Goal: Information Seeking & Learning: Learn about a topic

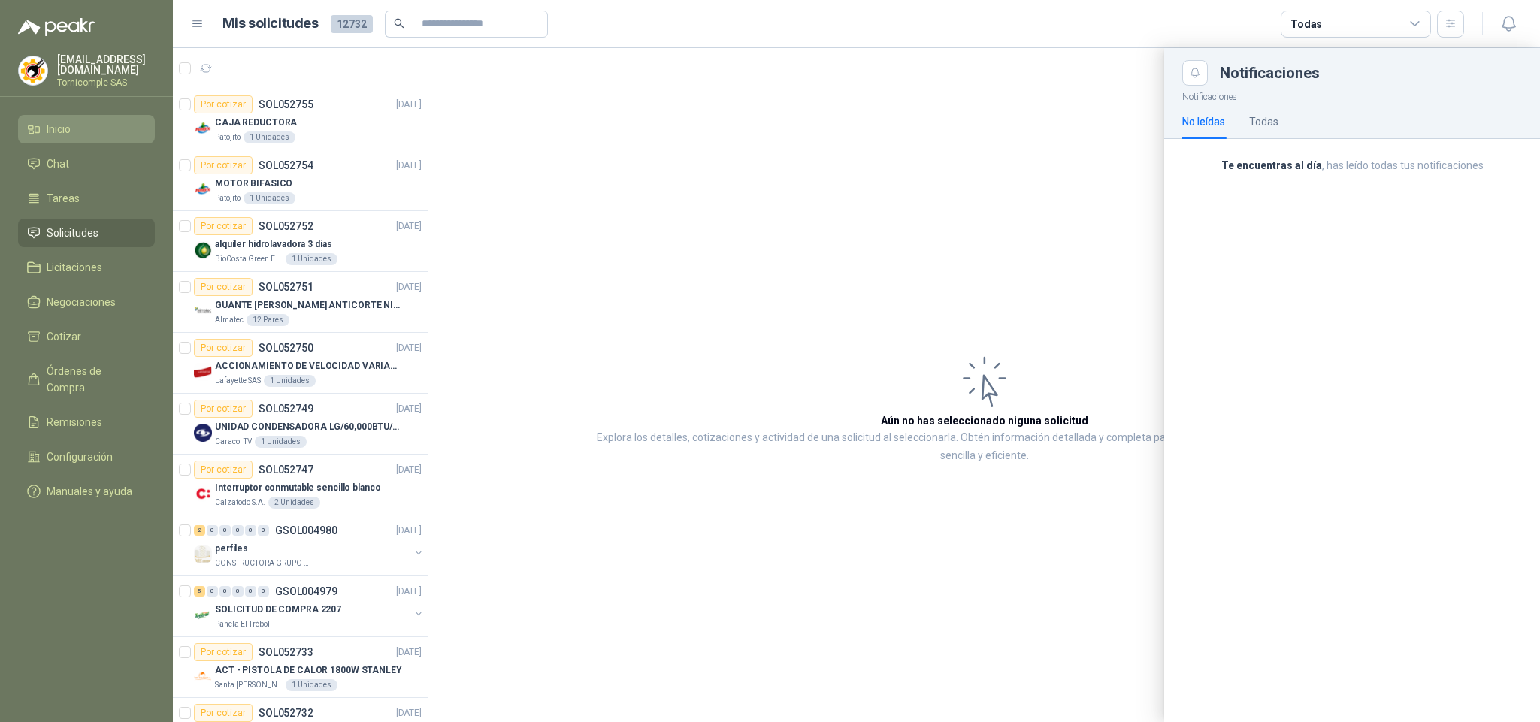
click at [72, 129] on li "Inicio" at bounding box center [86, 129] width 119 height 17
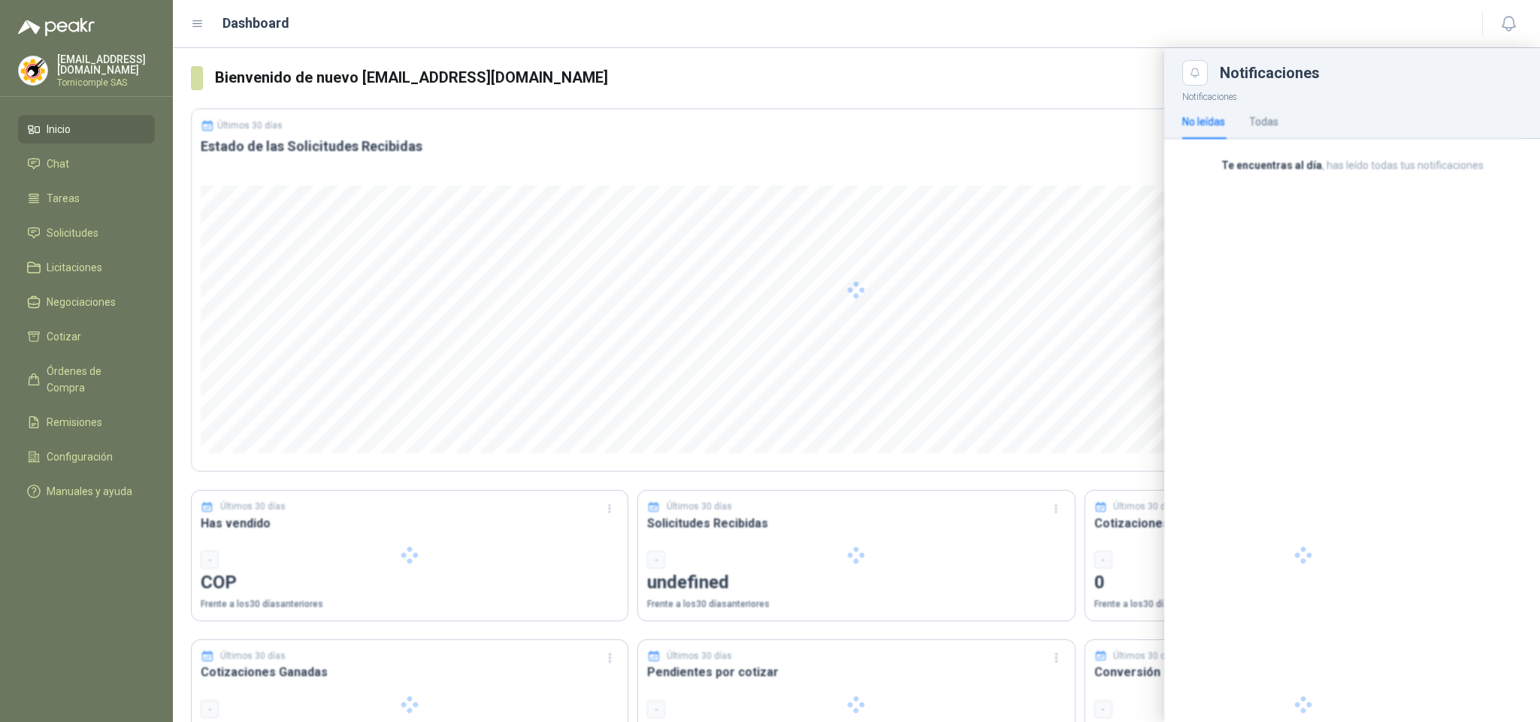
click at [84, 248] on ul "Inicio Chat Tareas Solicitudes Licitaciones Negociaciones Cotizar Órdenes de Co…" at bounding box center [86, 313] width 173 height 397
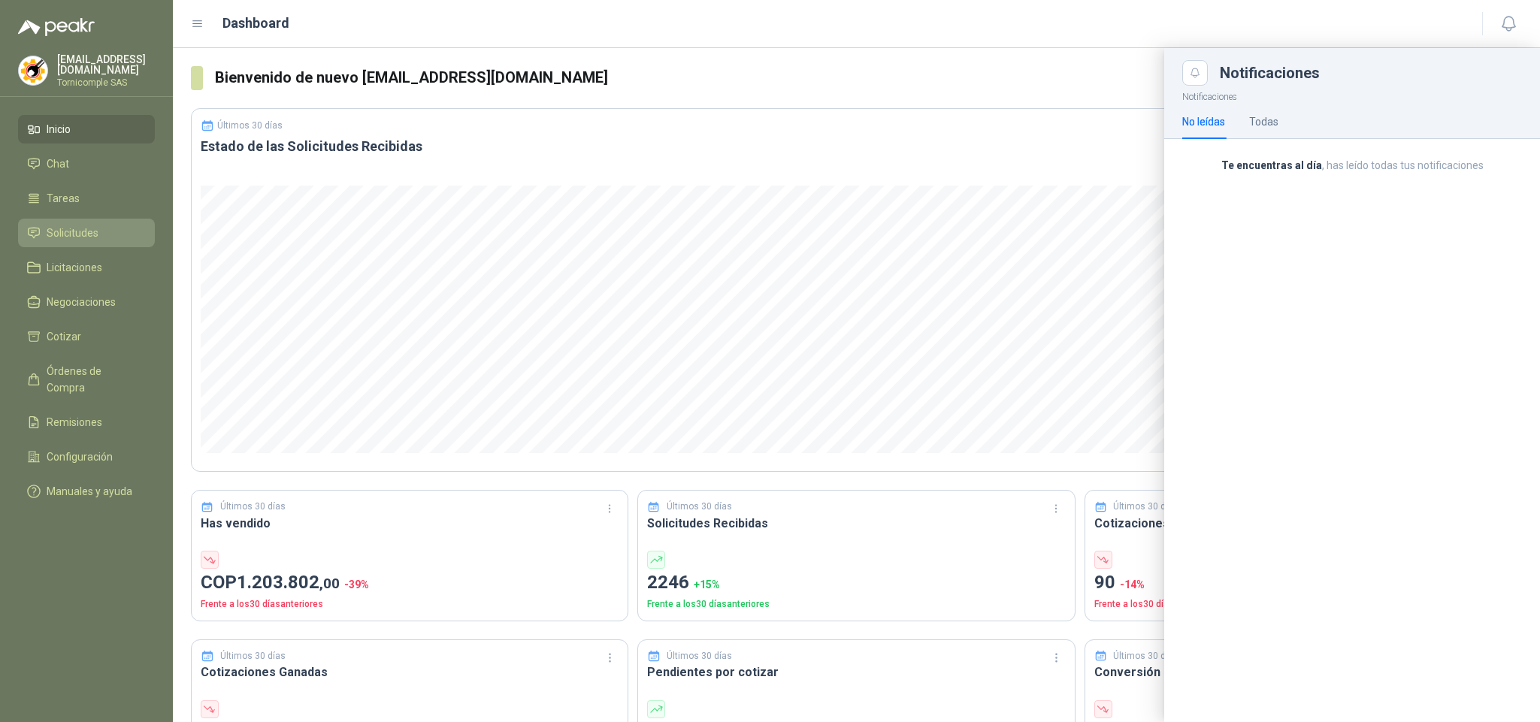
click at [84, 237] on span "Solicitudes" at bounding box center [73, 233] width 52 height 17
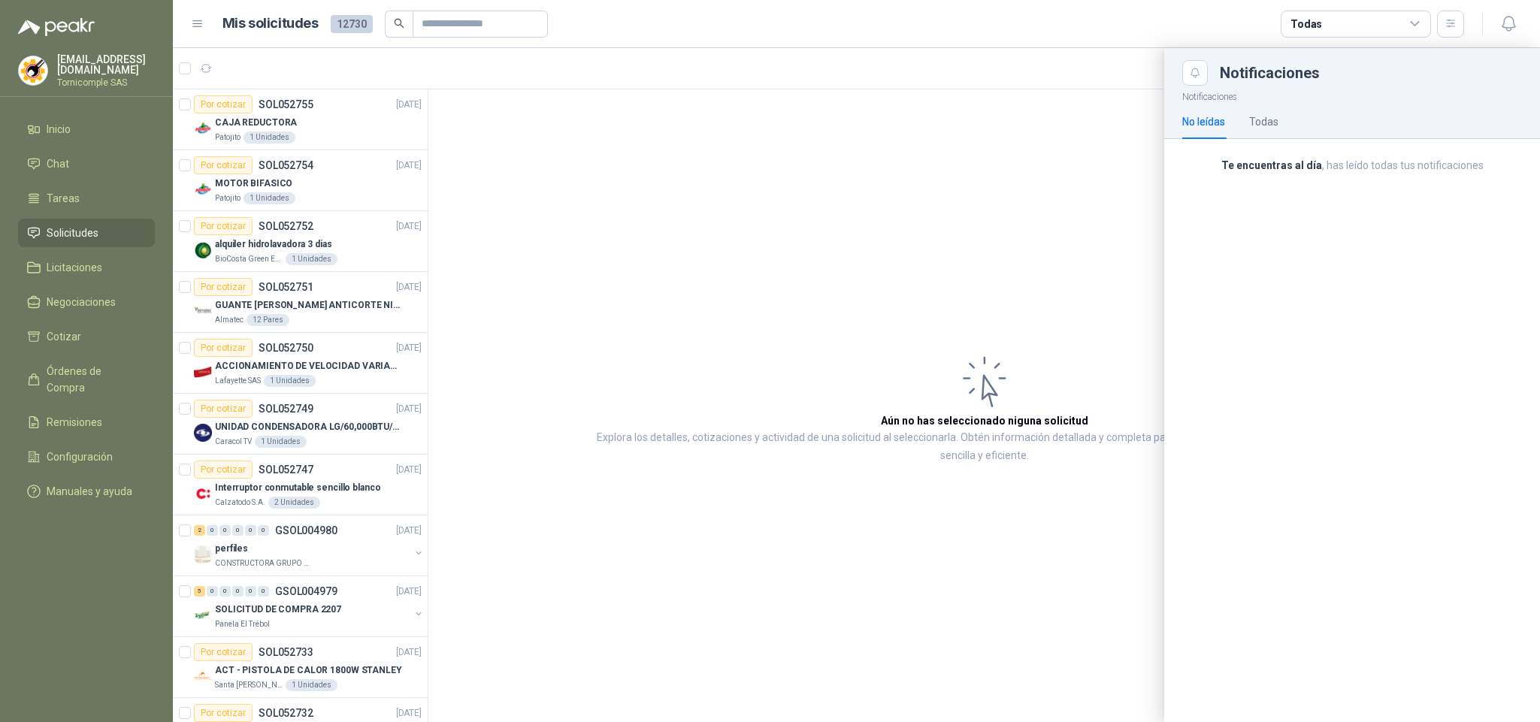
click at [833, 196] on div at bounding box center [856, 385] width 1367 height 674
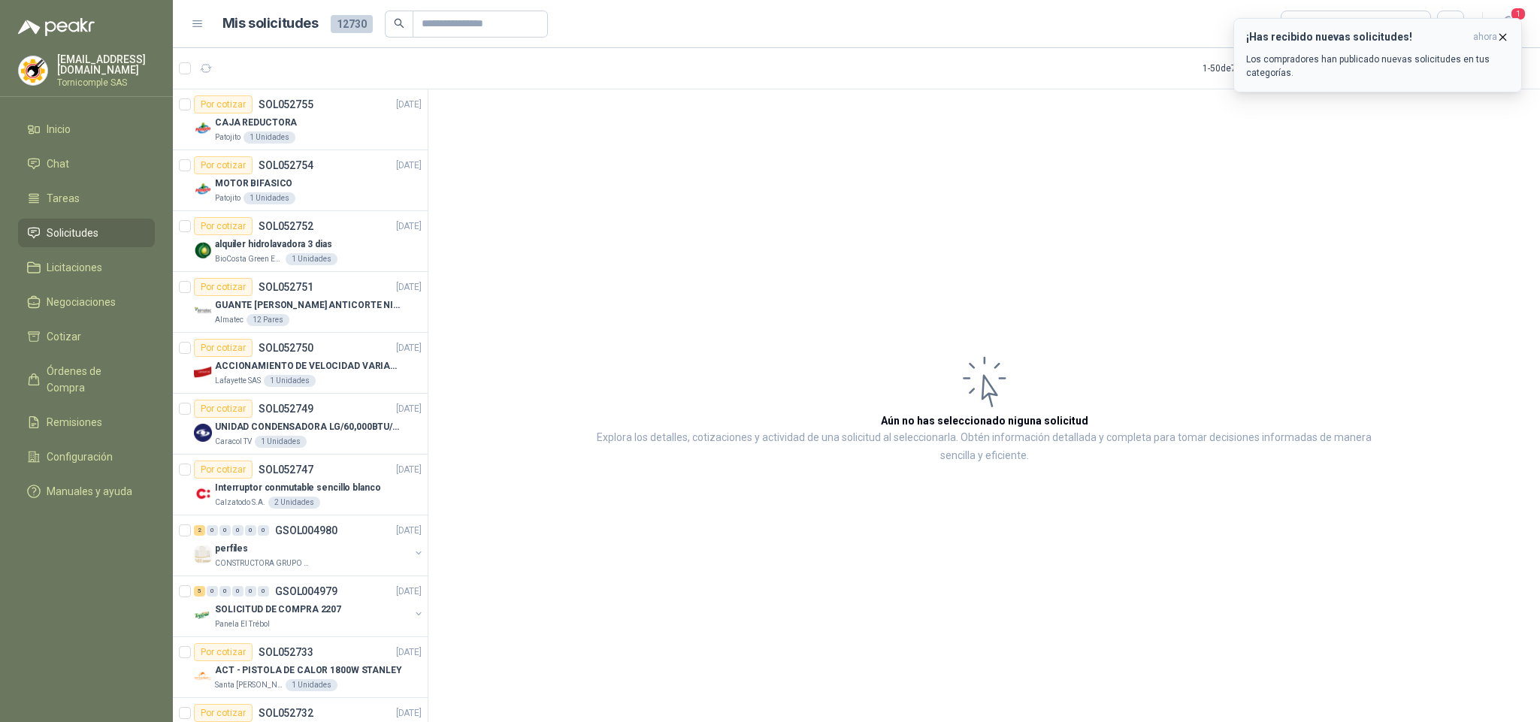
click at [1506, 35] on icon "button" at bounding box center [1502, 37] width 13 height 13
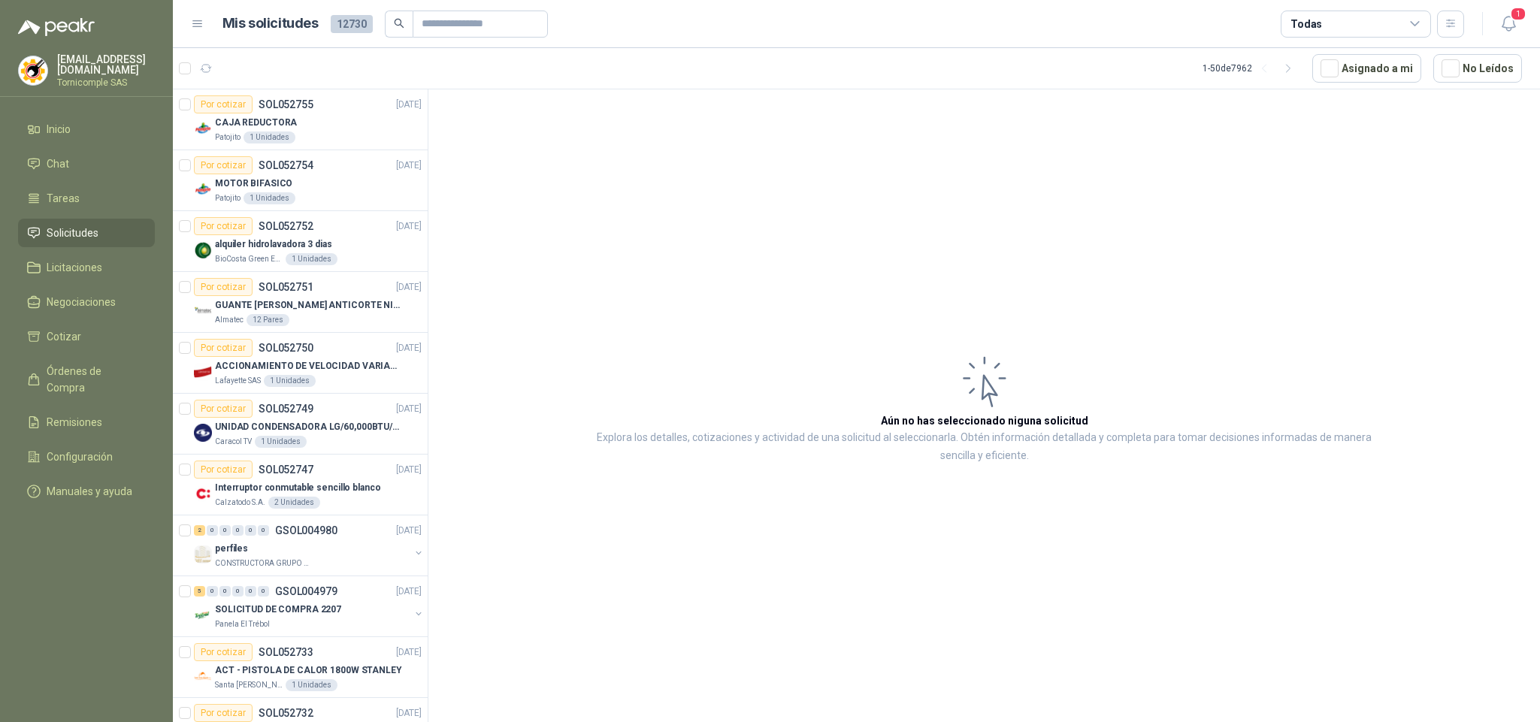
click at [1506, 35] on button "1" at bounding box center [1508, 24] width 27 height 27
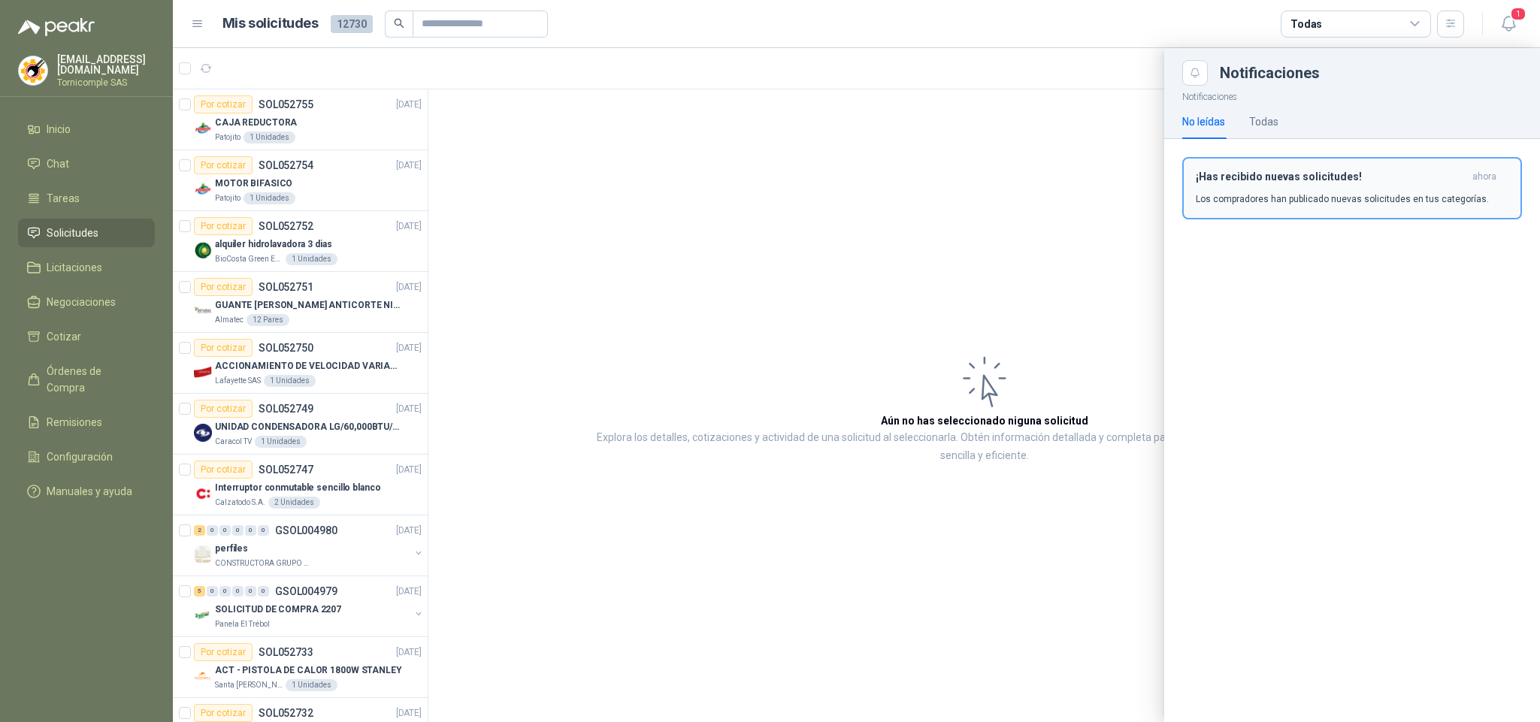
click at [1305, 194] on p "Los compradores han publicado nuevas solicitudes en tus categorías." at bounding box center [1342, 199] width 293 height 14
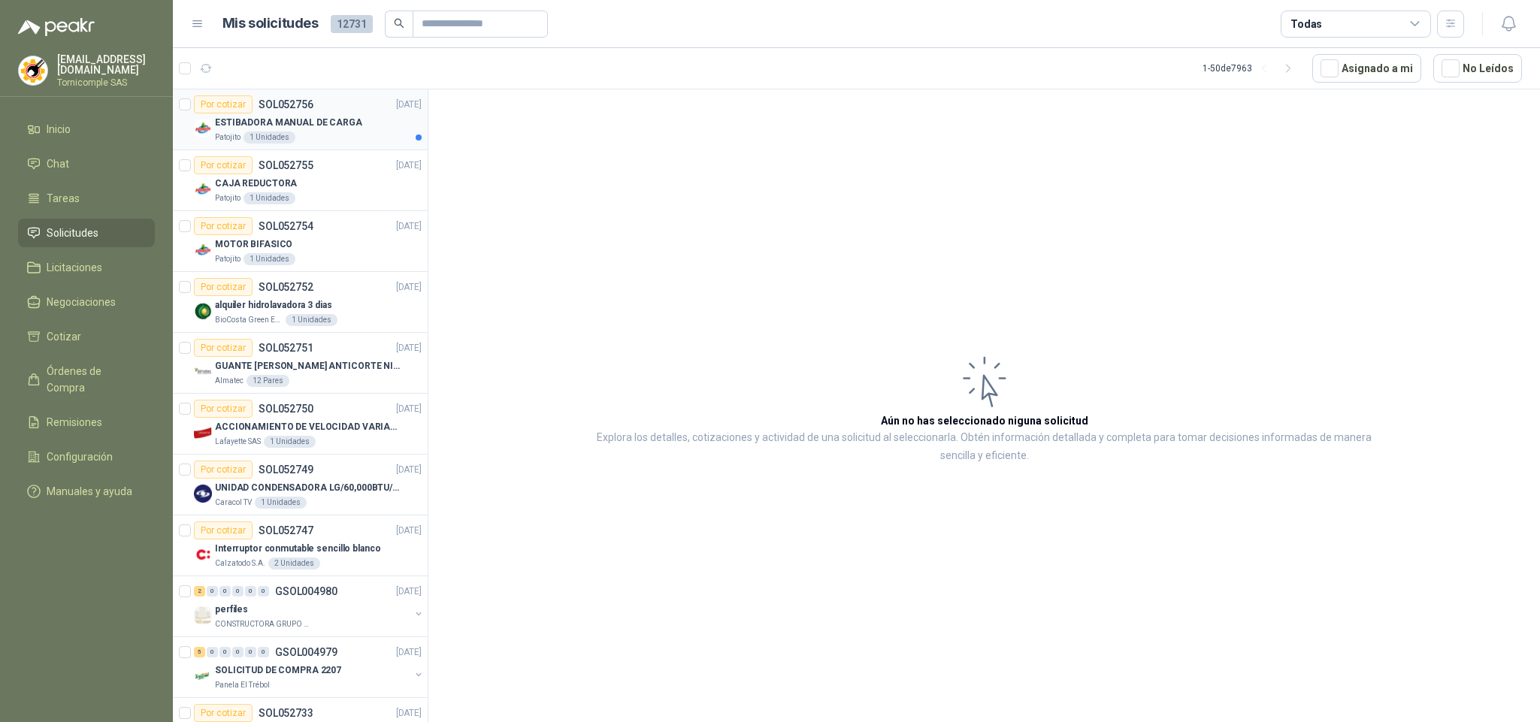
click at [375, 132] on div "Patojito 1 Unidades" at bounding box center [318, 138] width 207 height 12
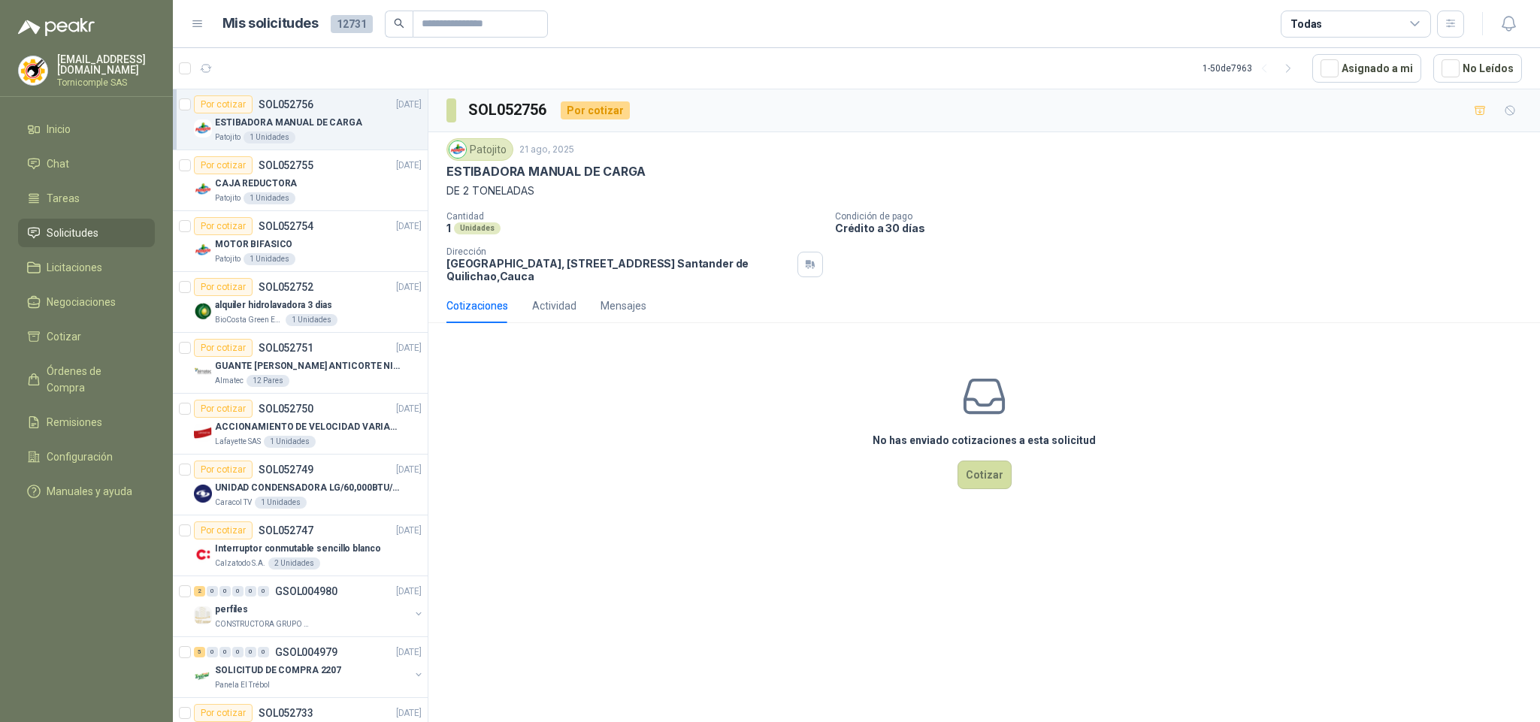
click at [71, 226] on span "Solicitudes" at bounding box center [73, 233] width 52 height 17
click at [73, 115] on link "Inicio" at bounding box center [86, 129] width 137 height 29
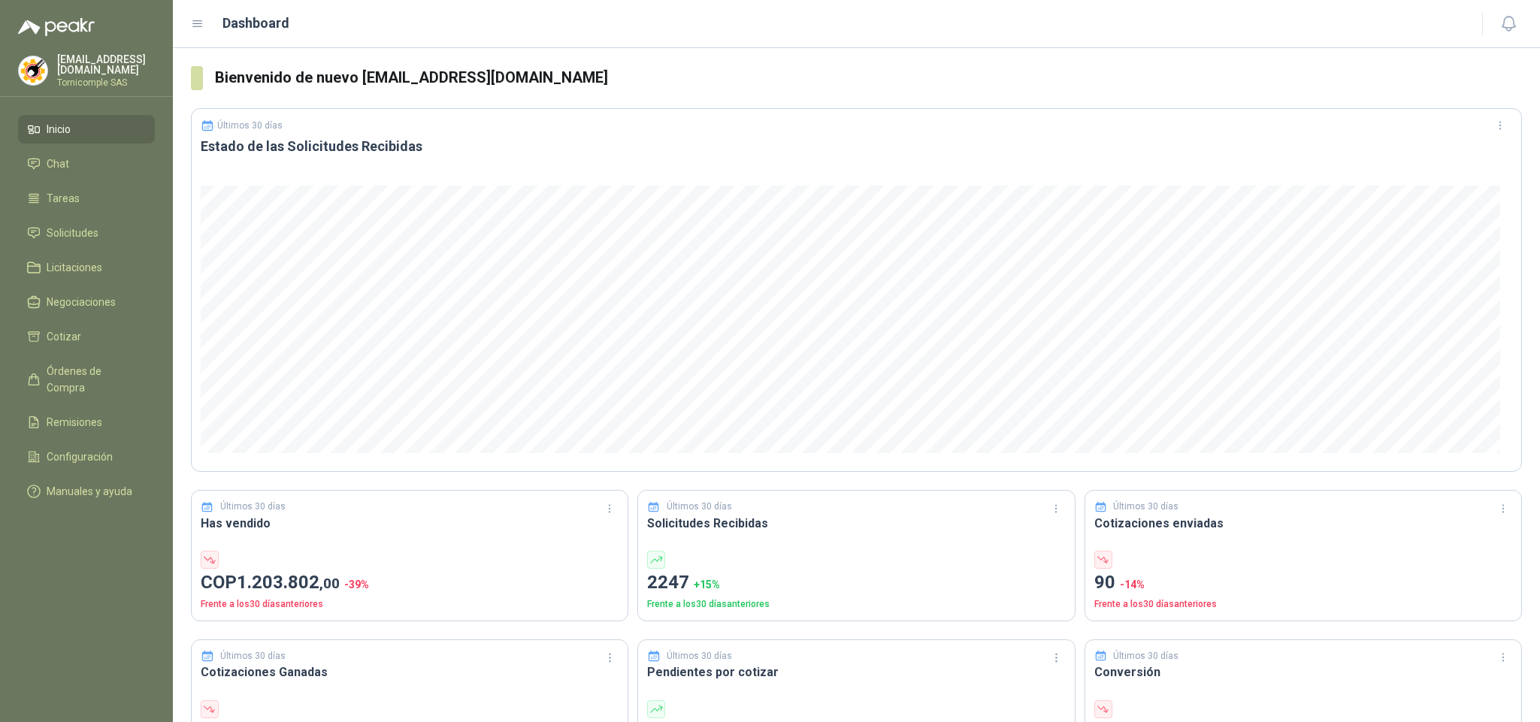
click at [84, 214] on ul "Inicio Chat Tareas Solicitudes Licitaciones Negociaciones Cotizar Órdenes de Co…" at bounding box center [86, 313] width 173 height 397
click at [91, 225] on span "Solicitudes" at bounding box center [73, 233] width 52 height 17
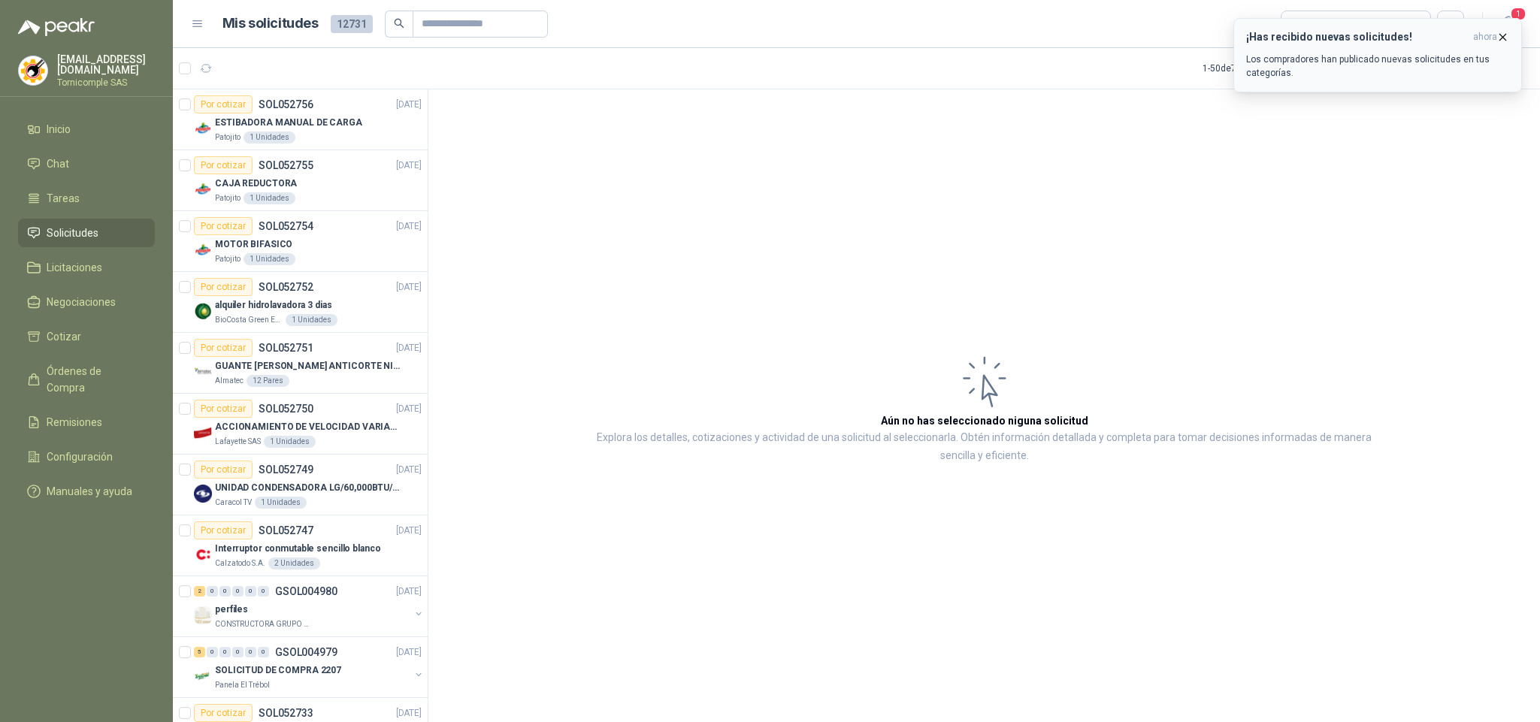
click at [1326, 48] on div "¡Has recibido nuevas solicitudes! ahora Los compradores han publicado nuevas so…" at bounding box center [1377, 55] width 263 height 49
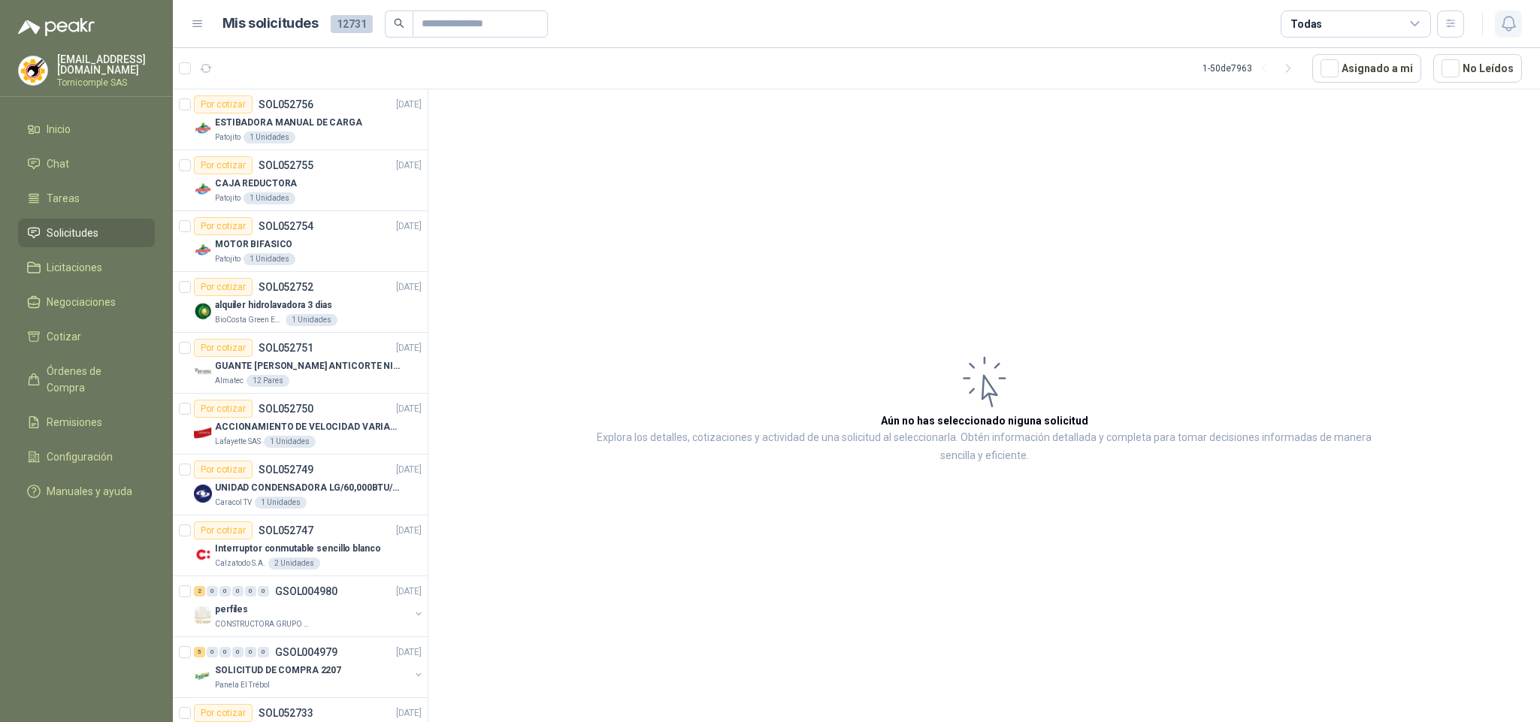
click at [1504, 32] on icon "button" at bounding box center [1508, 23] width 19 height 19
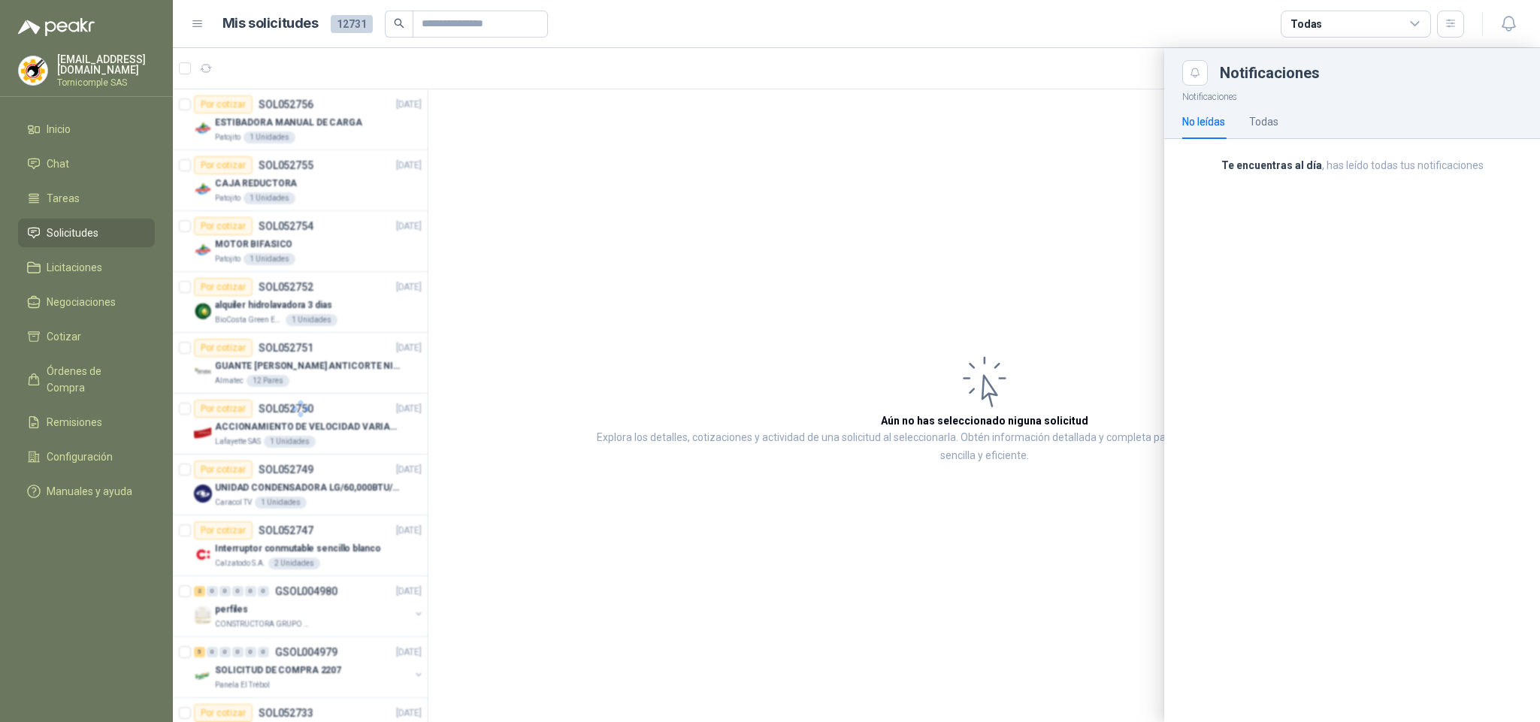
click at [1400, 225] on div "Notificaciones No leídas Todas Te encuentras al día , has leído todas tus notif…" at bounding box center [1352, 404] width 376 height 636
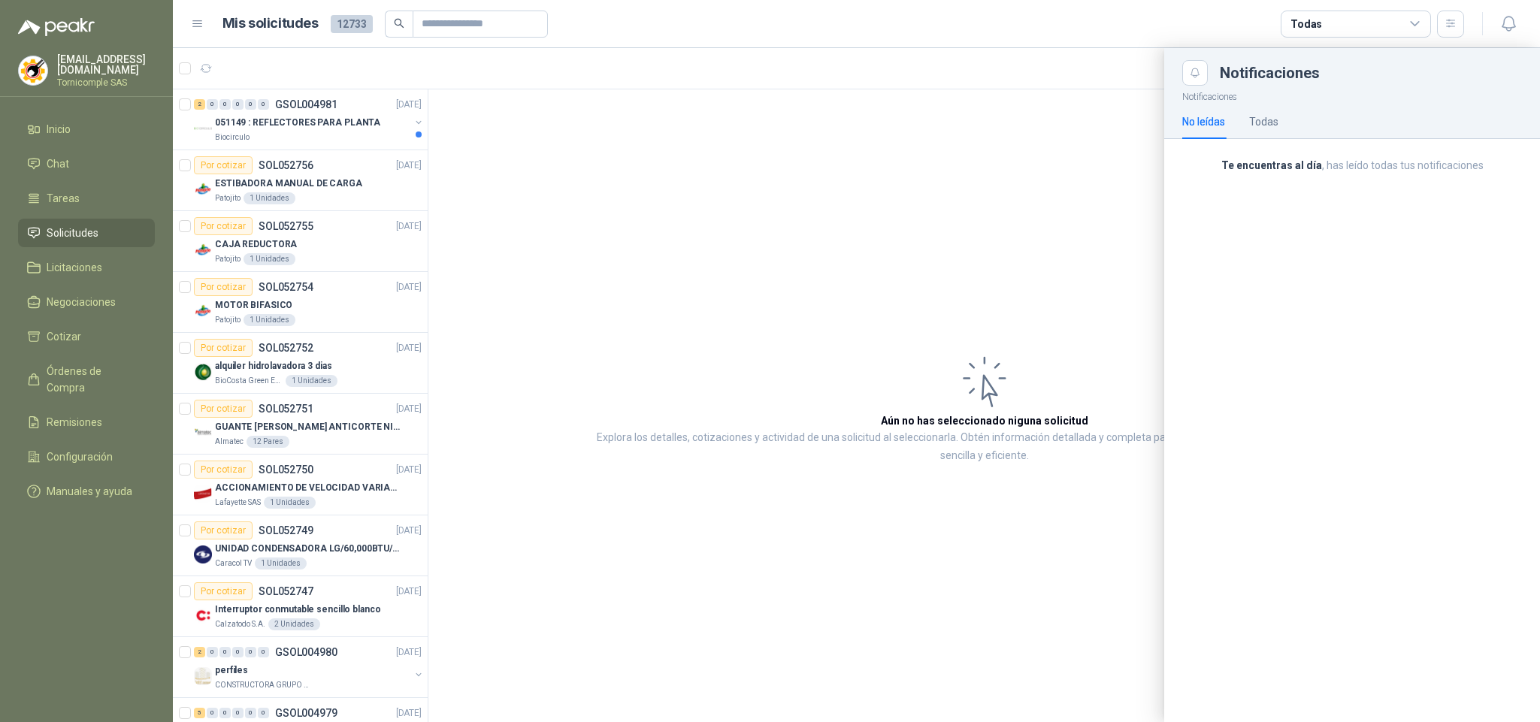
click at [277, 142] on div at bounding box center [856, 385] width 1367 height 674
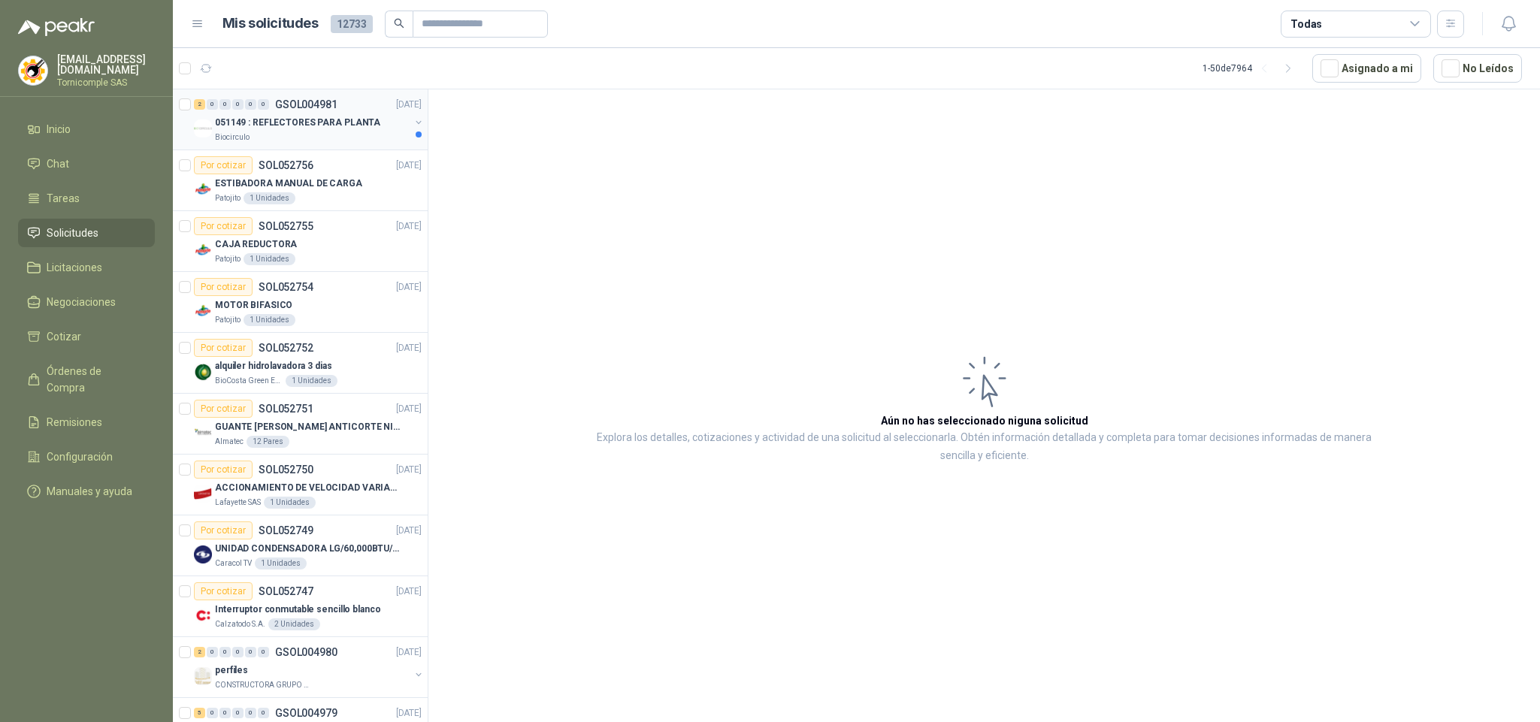
click at [280, 140] on div "Biocirculo" at bounding box center [312, 138] width 195 height 12
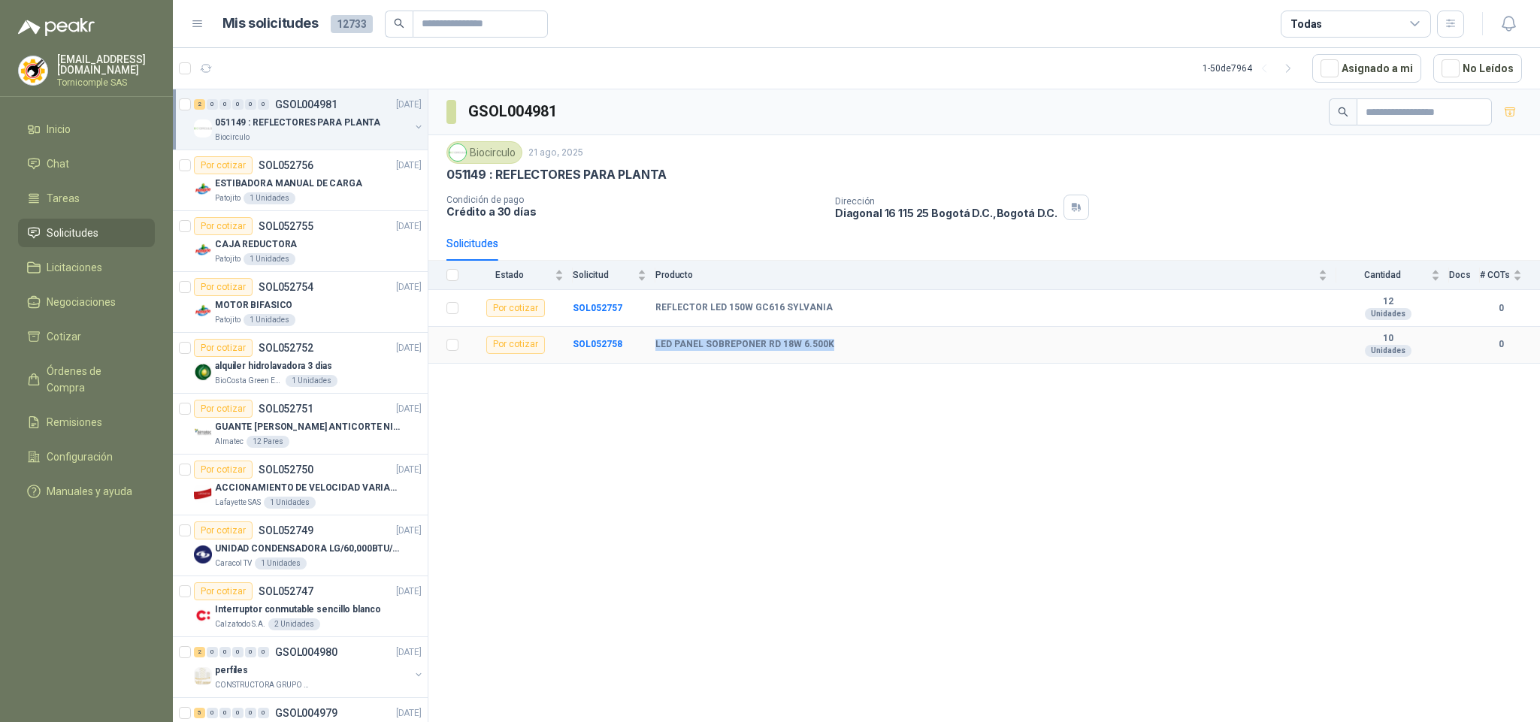
drag, startPoint x: 652, startPoint y: 352, endPoint x: 860, endPoint y: 338, distance: 207.8
click at [860, 338] on tr "Por cotizar SOL052758 LED PANEL SOBREPONER RD 18W 6.500K 10 Unidades 0" at bounding box center [983, 345] width 1111 height 37
click at [893, 406] on div "GSOL004981 Biocirculo [DATE] 051149 : REFLECTORES PARA PLANTA Condición de pago…" at bounding box center [983, 408] width 1111 height 638
click at [88, 230] on span "Solicitudes" at bounding box center [73, 233] width 52 height 17
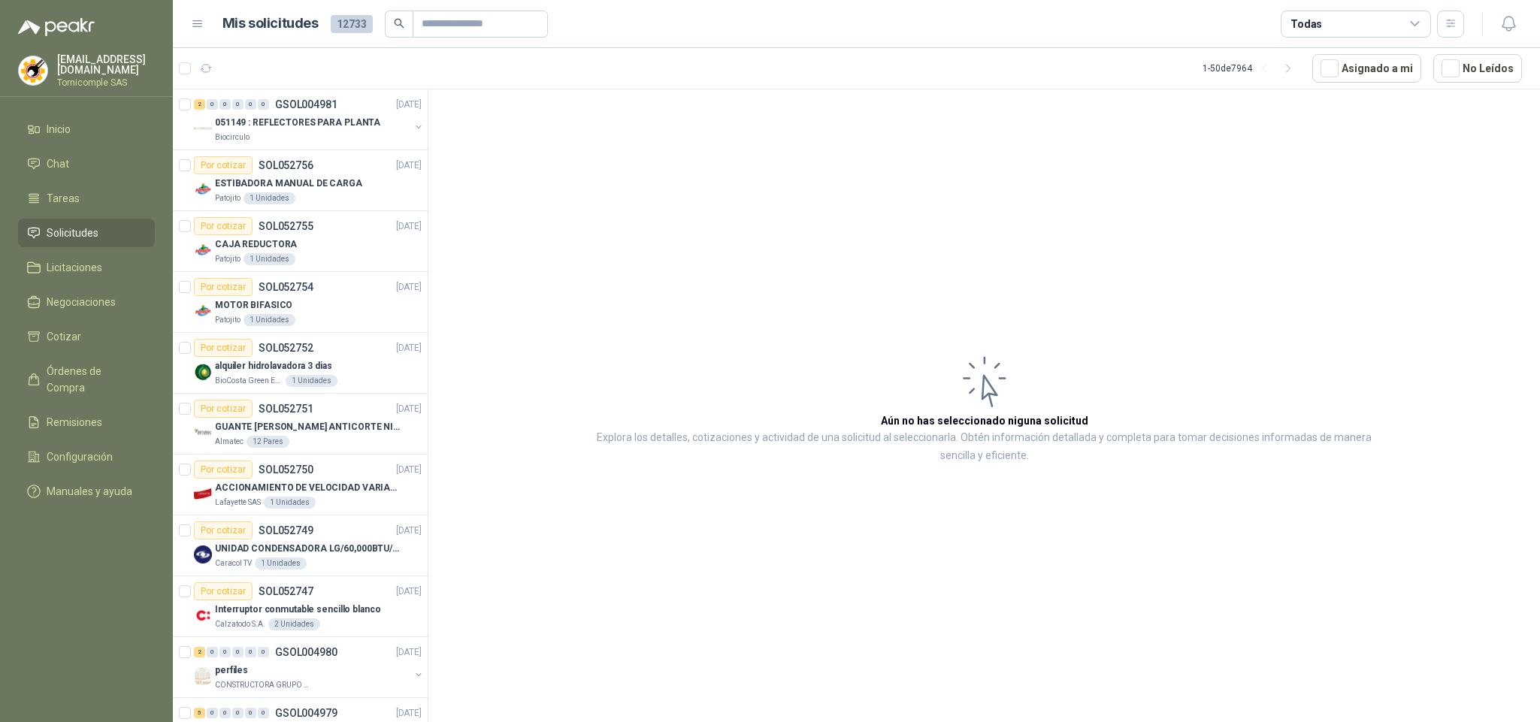
click at [88, 230] on span "Solicitudes" at bounding box center [73, 233] width 52 height 17
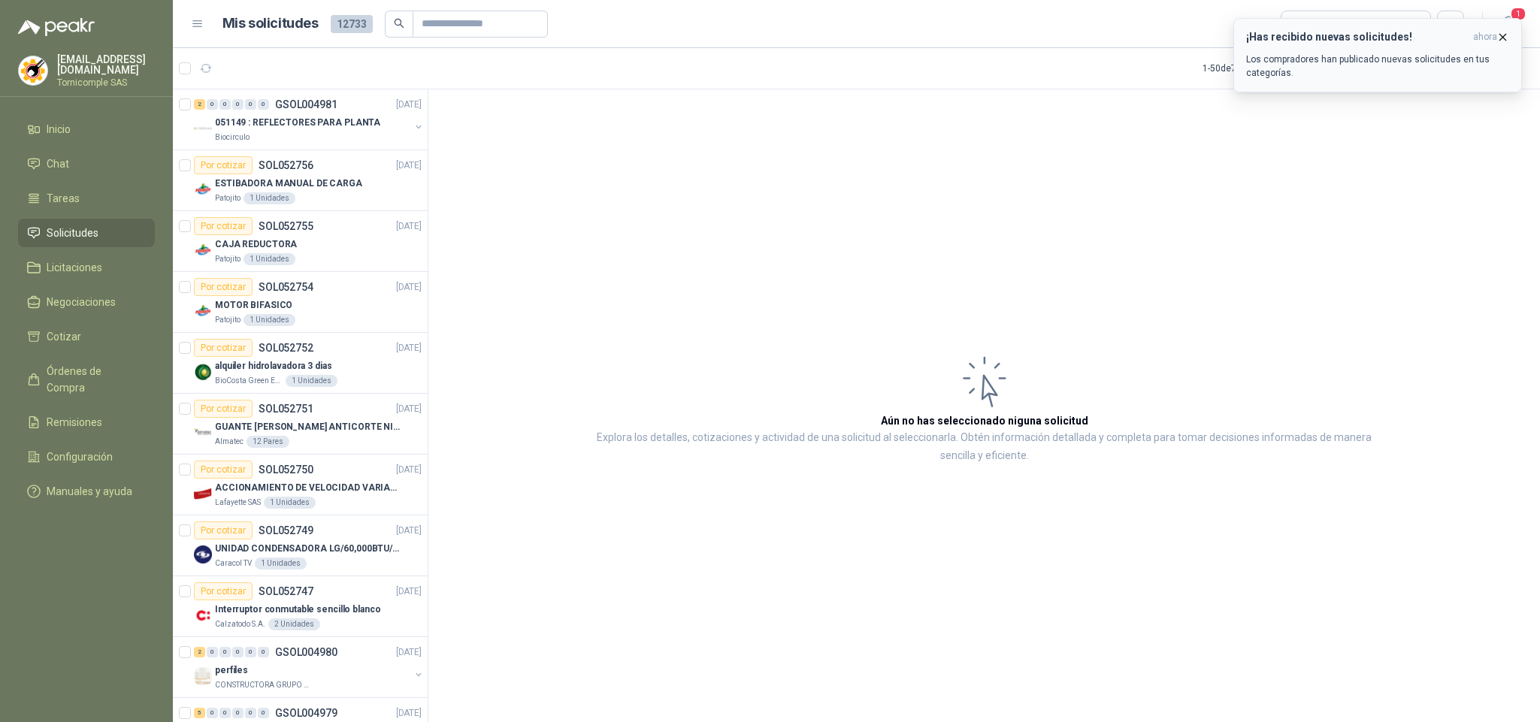
click at [1436, 66] on p "Los compradores han publicado nuevas solicitudes en tus categorías." at bounding box center [1377, 66] width 263 height 27
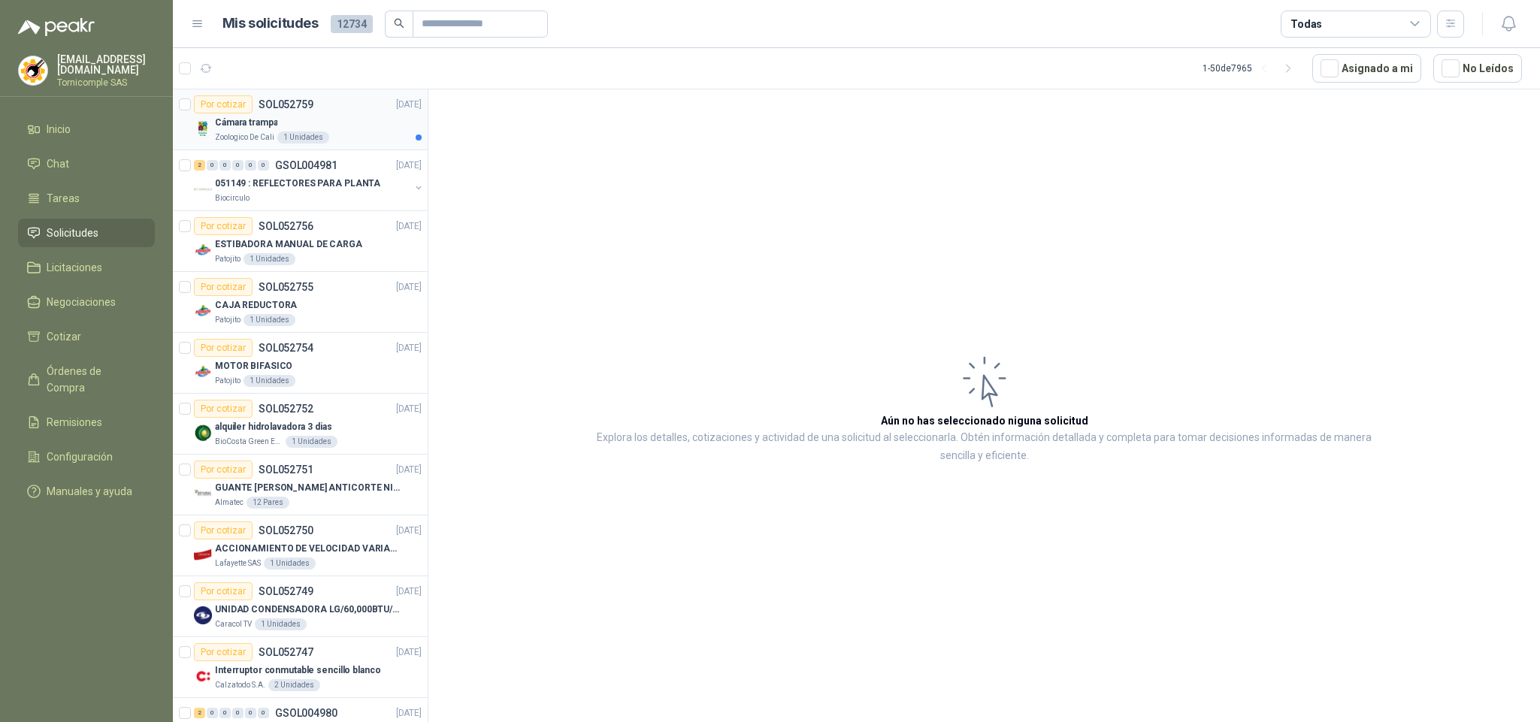
click at [376, 113] on div "Cámara trampa" at bounding box center [318, 122] width 207 height 18
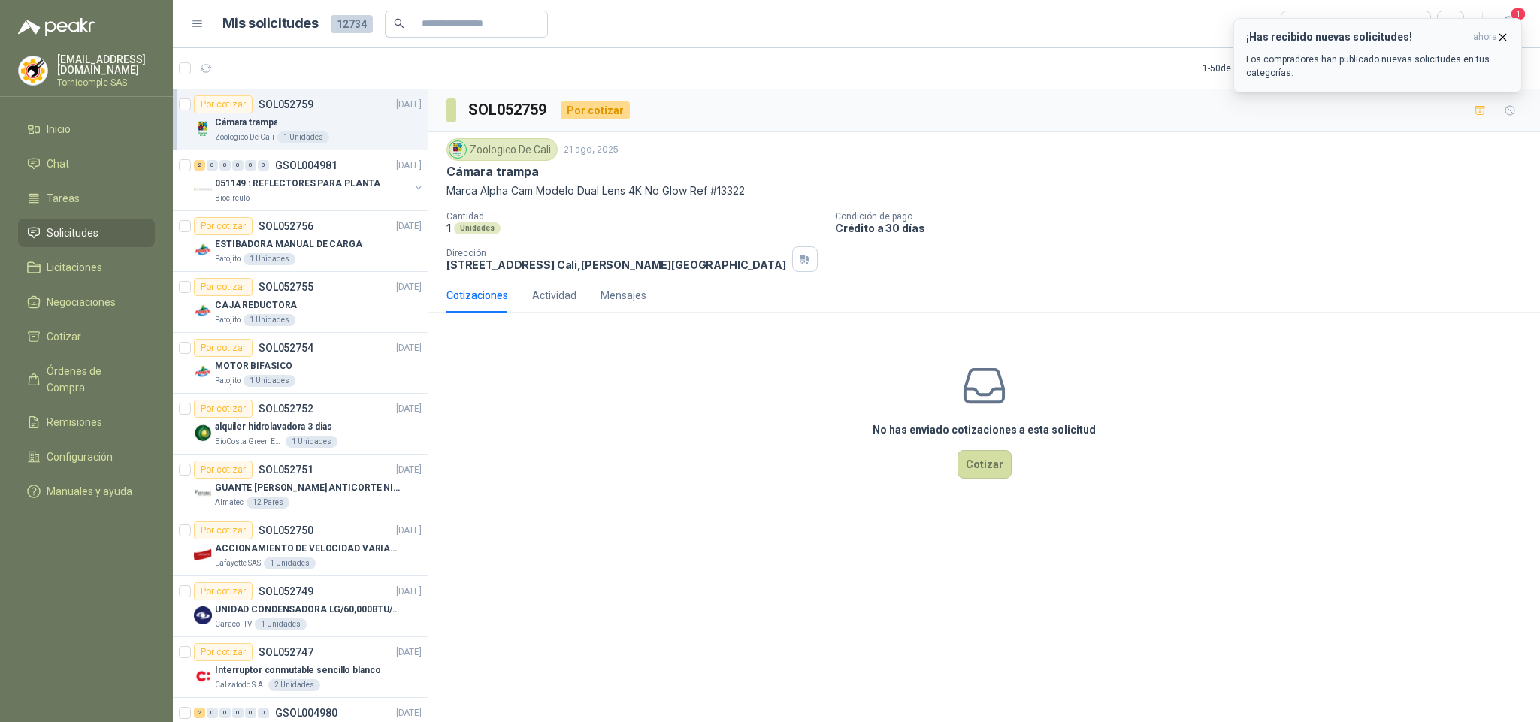
click at [1501, 34] on icon "button" at bounding box center [1502, 37] width 13 height 13
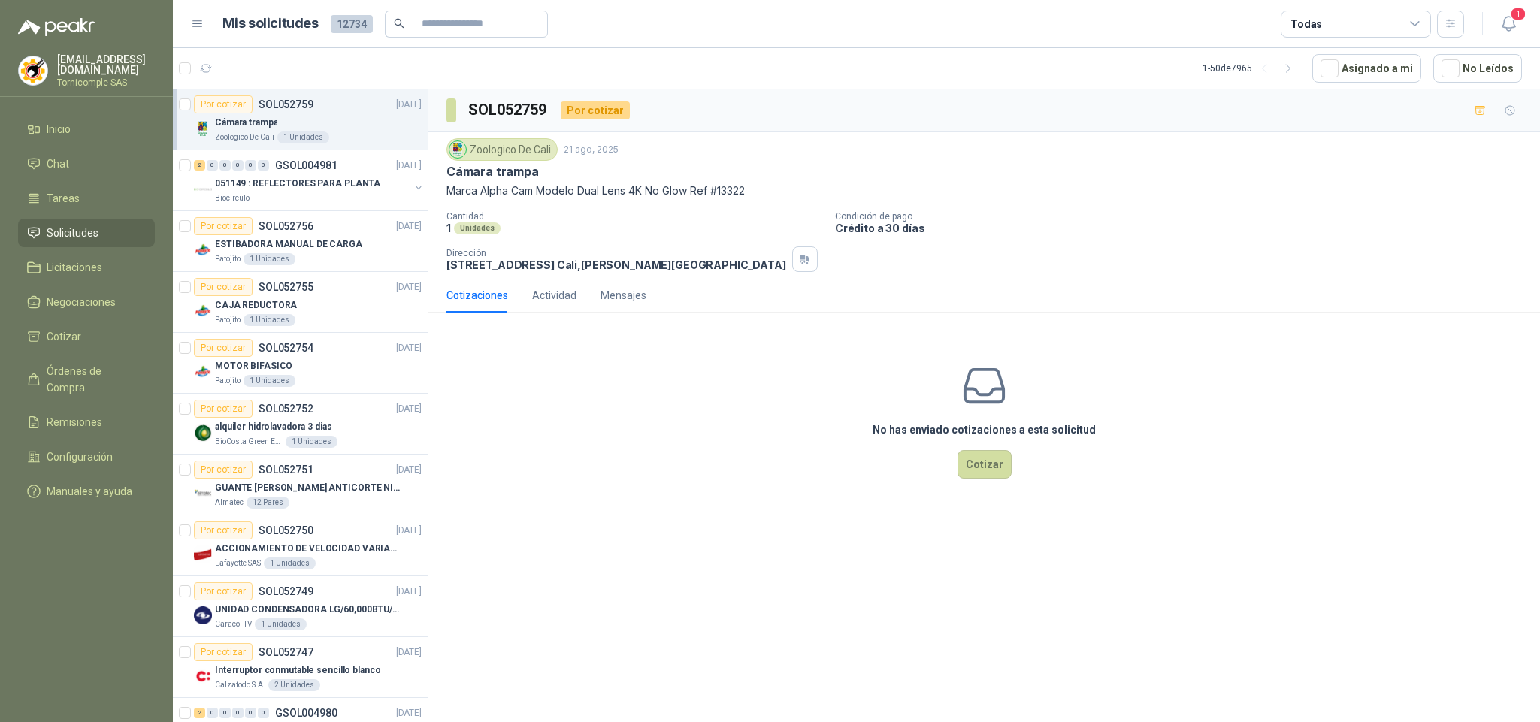
click at [1501, 34] on button "1" at bounding box center [1508, 24] width 27 height 27
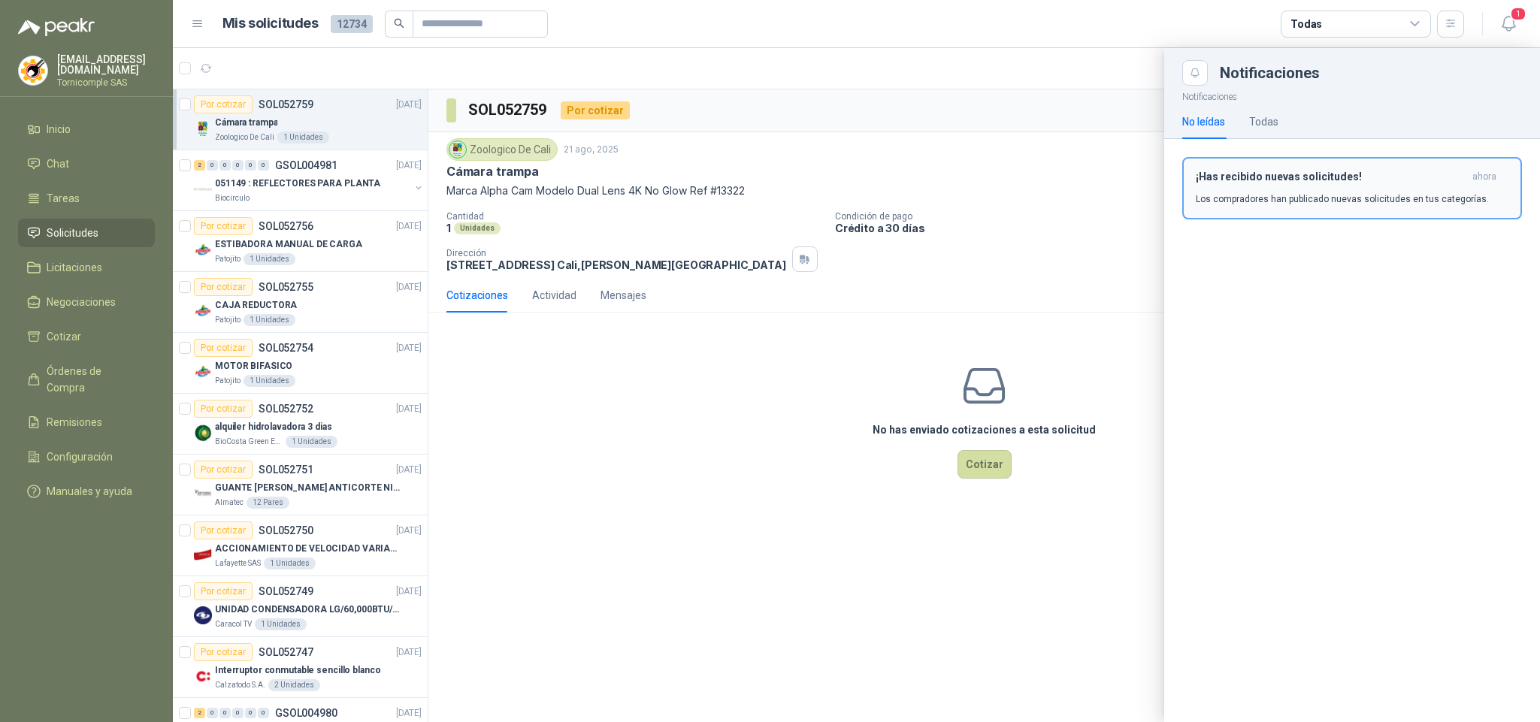
click at [1407, 194] on p "Los compradores han publicado nuevas solicitudes en tus categorías." at bounding box center [1342, 199] width 293 height 14
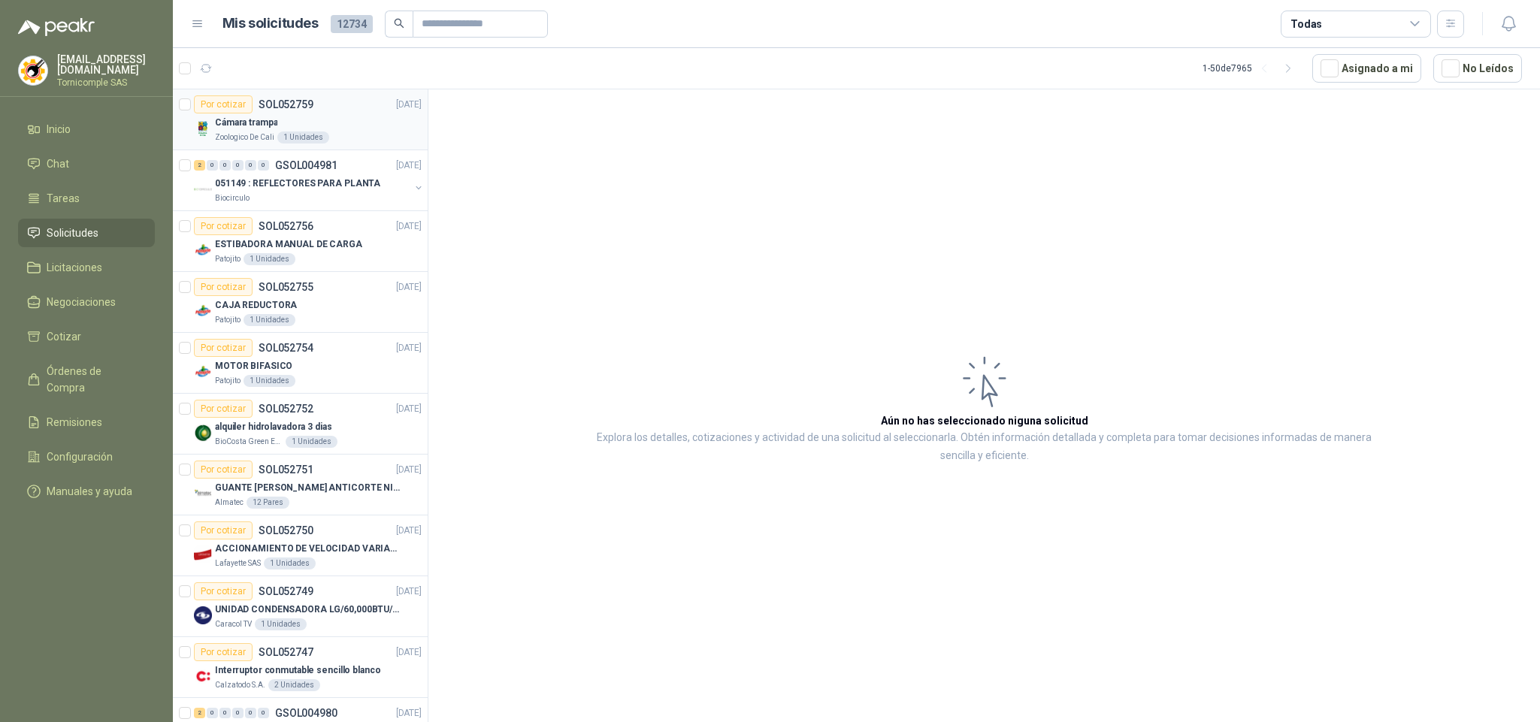
click at [358, 136] on div "Zoologico De Cali 1 Unidades" at bounding box center [318, 138] width 207 height 12
click at [345, 180] on p "051149 : REFLECTORES PARA PLANTA" at bounding box center [297, 184] width 165 height 14
click at [346, 268] on article "Por cotizar SOL052756 [DATE] ESTIBADORA MANUAL DE CARGA Patojito 1 Unidades" at bounding box center [300, 241] width 255 height 61
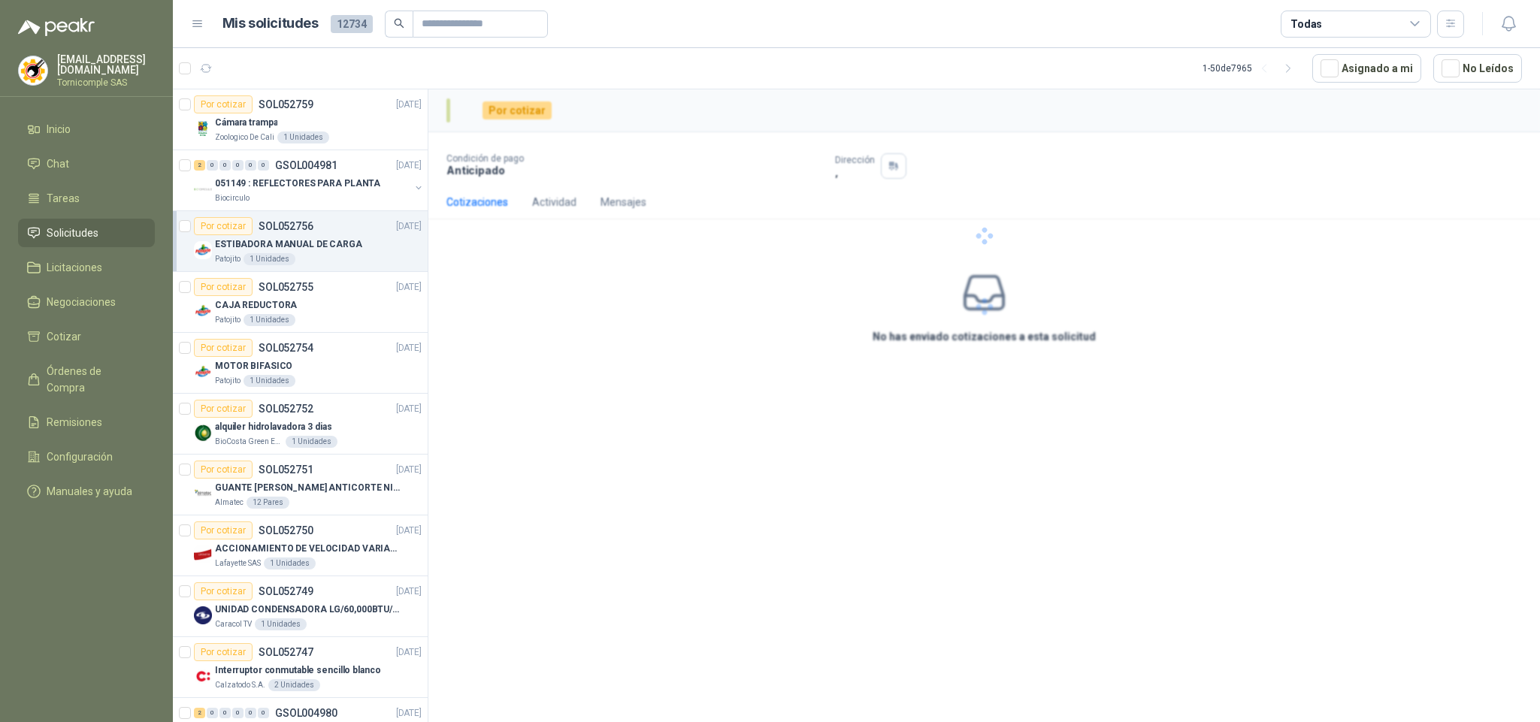
click at [347, 213] on article "Por cotizar SOL052756 [DATE] ESTIBADORA MANUAL DE CARGA Patojito 1 Unidades" at bounding box center [300, 241] width 255 height 61
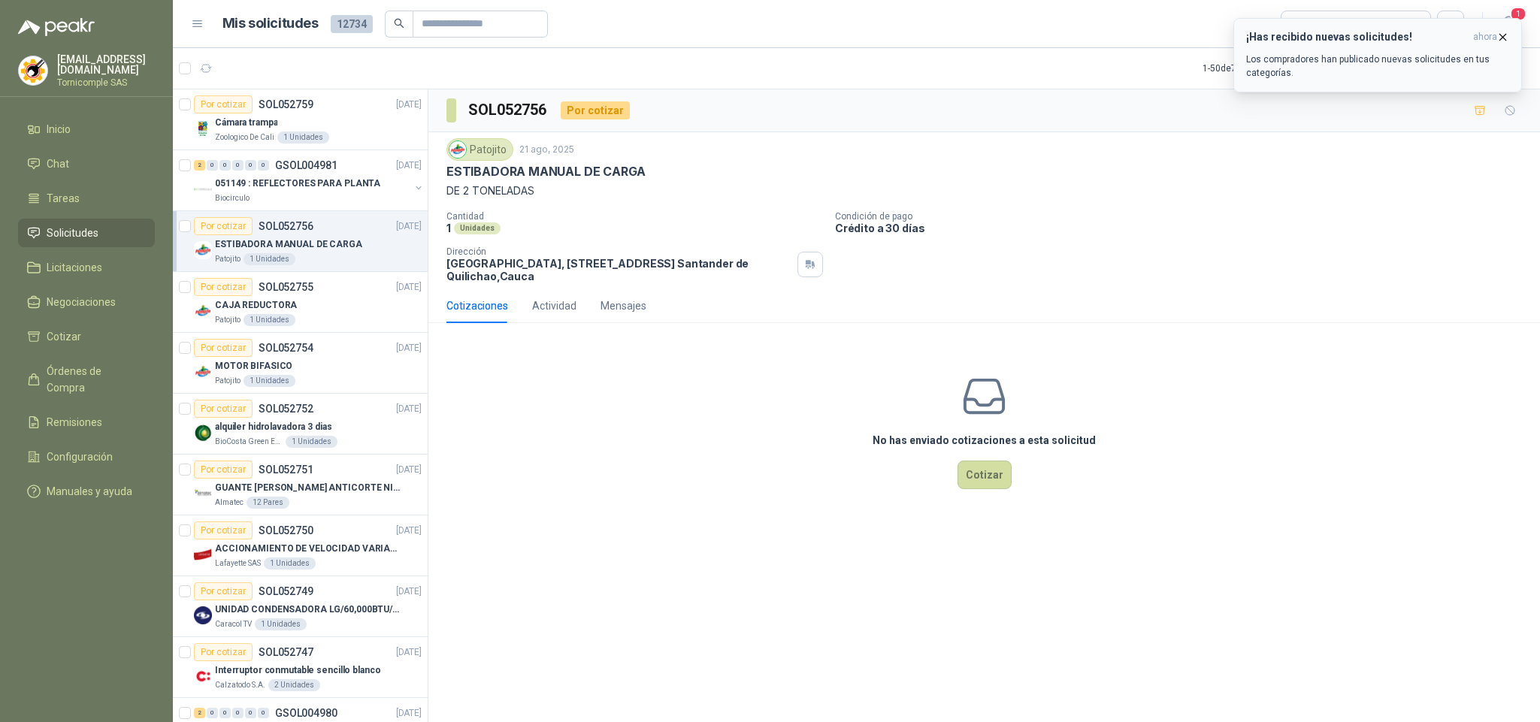
click at [1443, 82] on button "¡Has recibido nuevas solicitudes! ahora Los compradores han publicado nuevas so…" at bounding box center [1377, 55] width 289 height 74
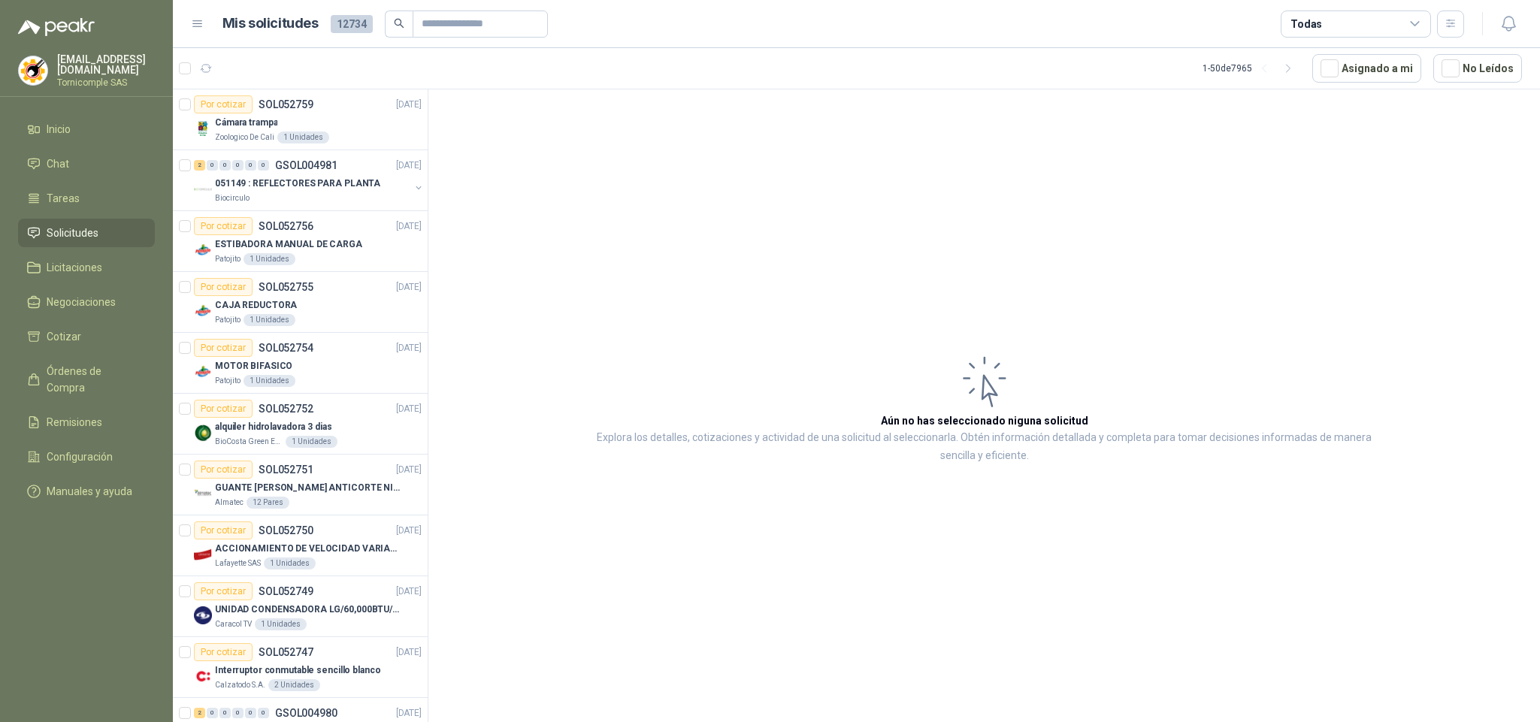
click at [116, 225] on li "Solicitudes" at bounding box center [86, 233] width 119 height 17
click at [83, 128] on li "Inicio" at bounding box center [86, 129] width 119 height 17
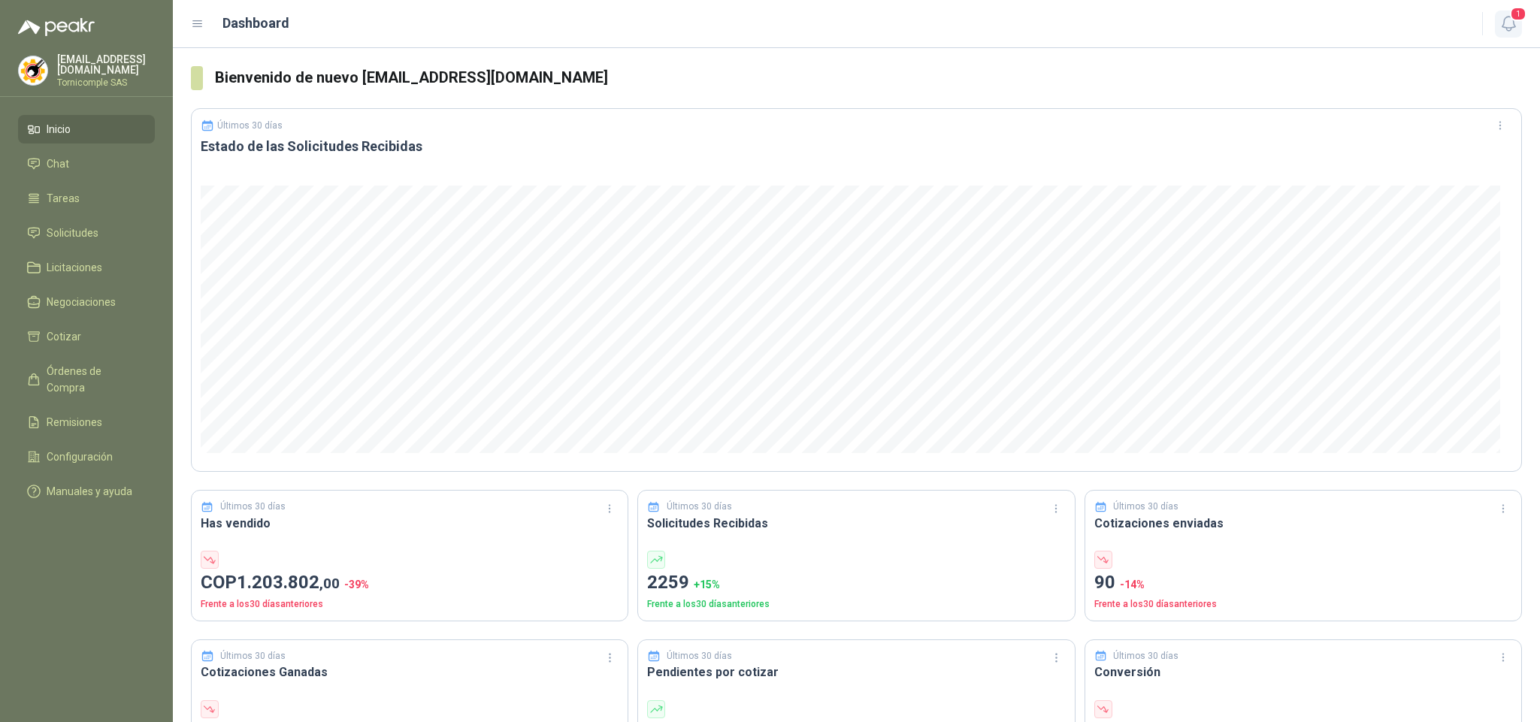
click at [1508, 32] on icon "button" at bounding box center [1508, 23] width 19 height 19
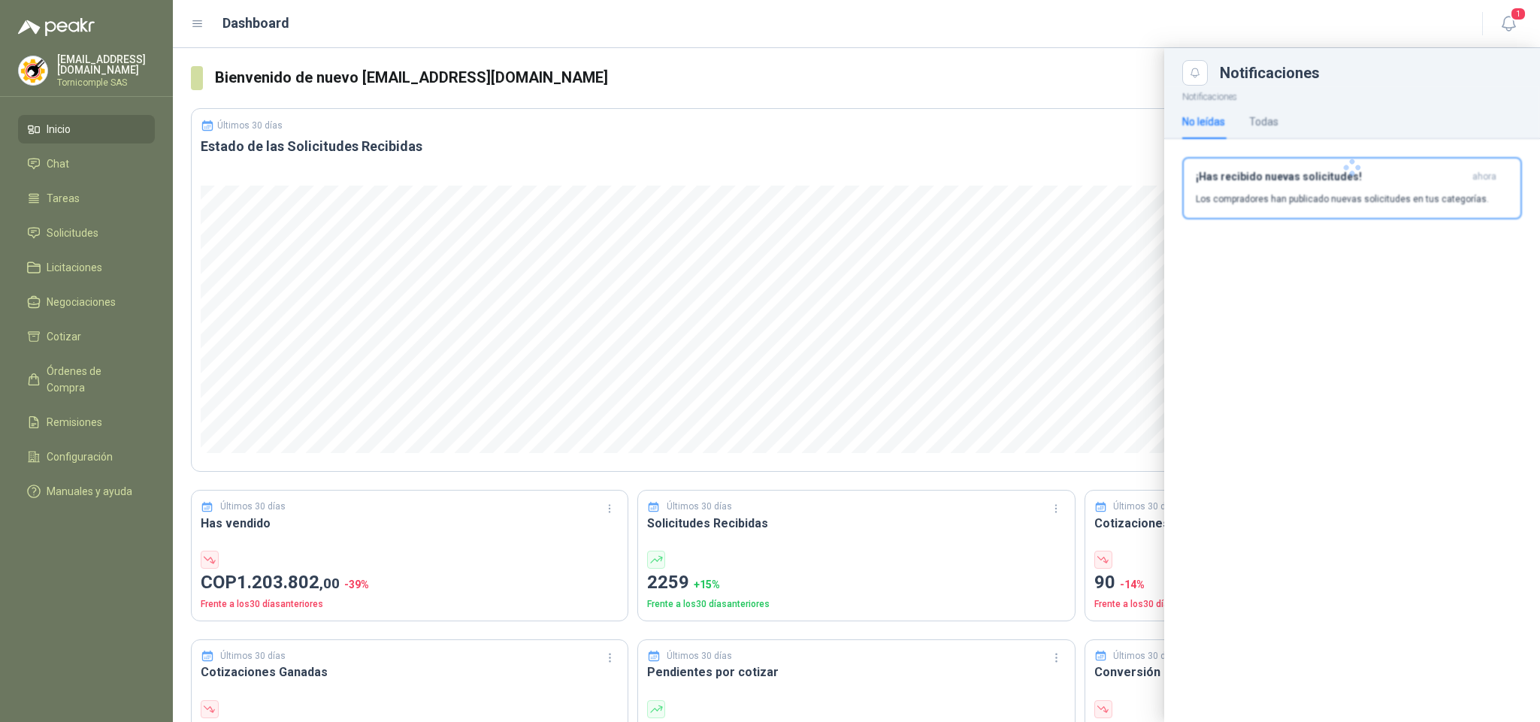
click at [1429, 172] on div at bounding box center [1352, 168] width 376 height 164
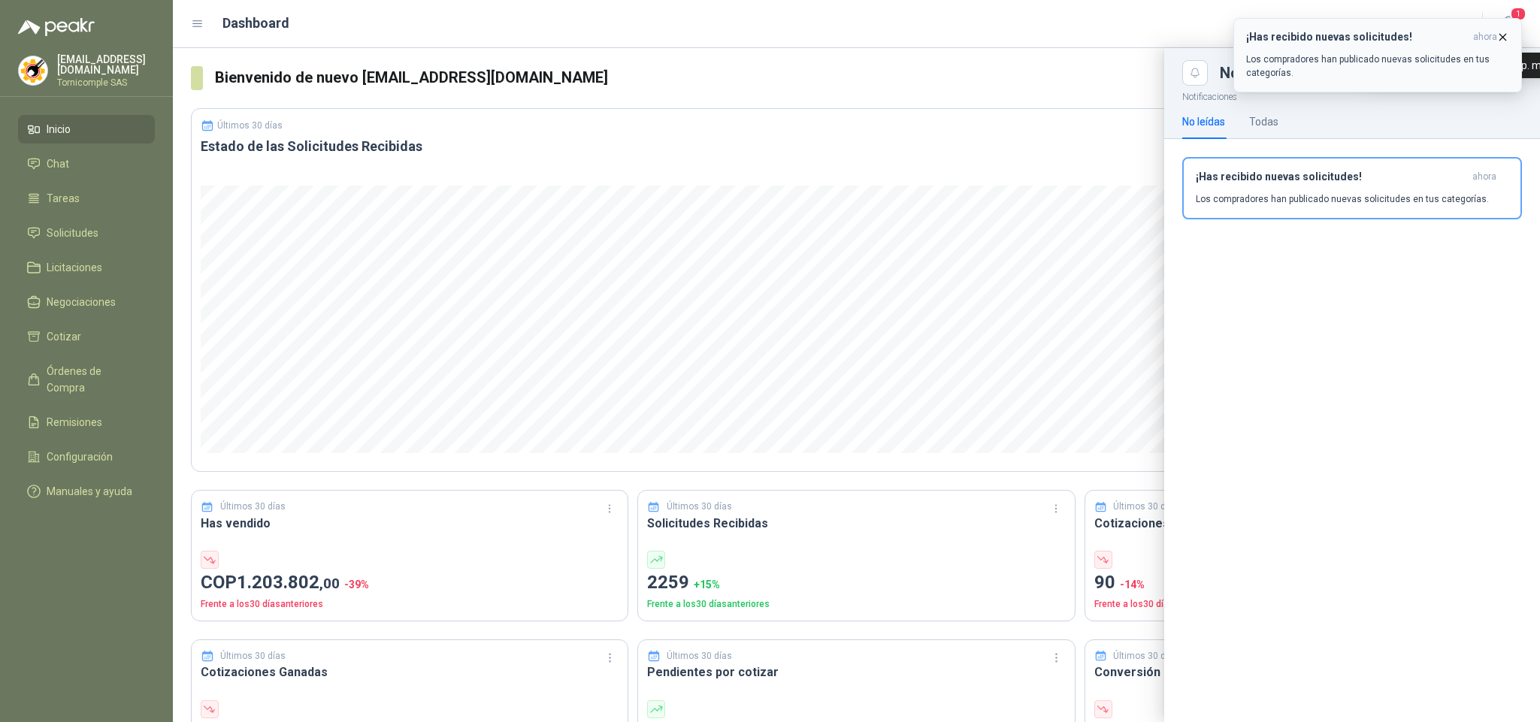
click at [1490, 38] on span "ahora" at bounding box center [1485, 37] width 24 height 13
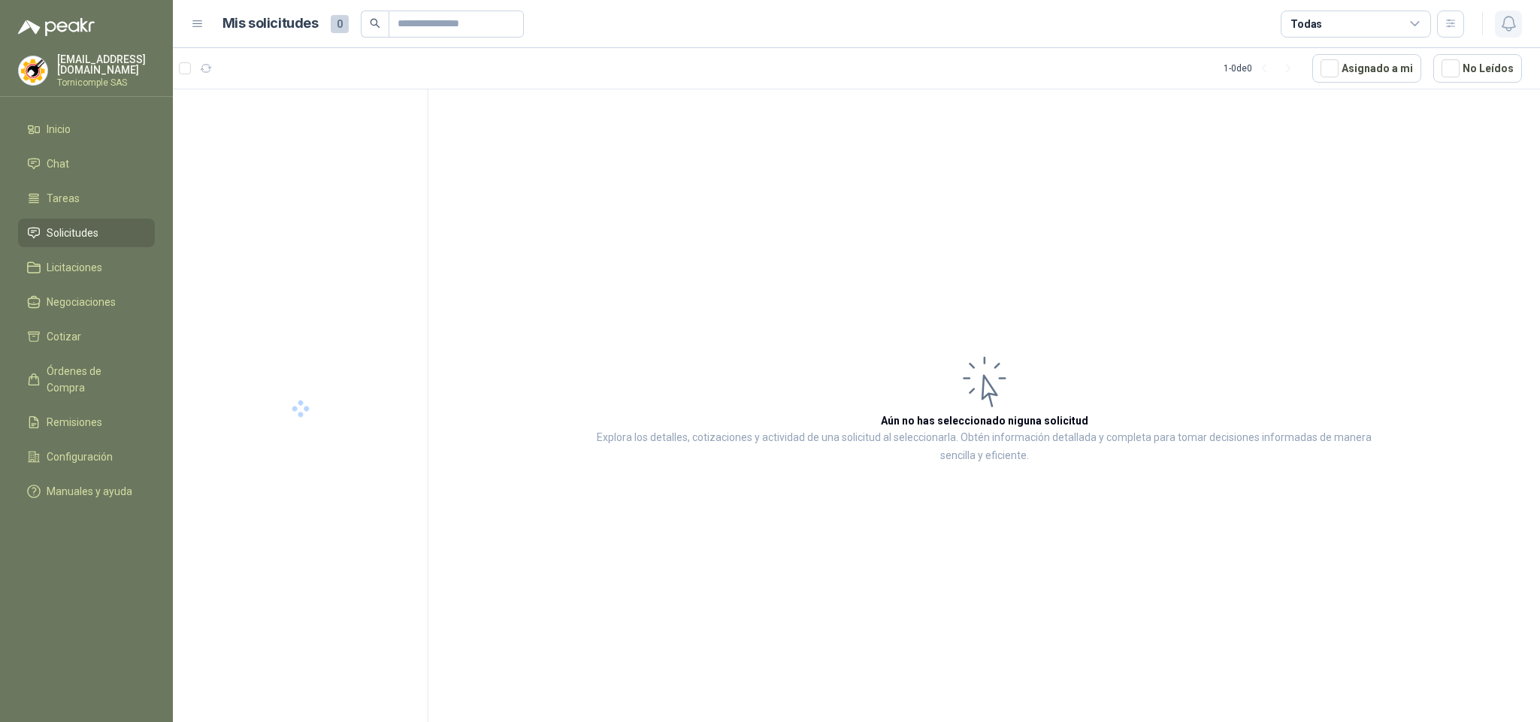
click at [1499, 27] on icon "button" at bounding box center [1508, 23] width 19 height 19
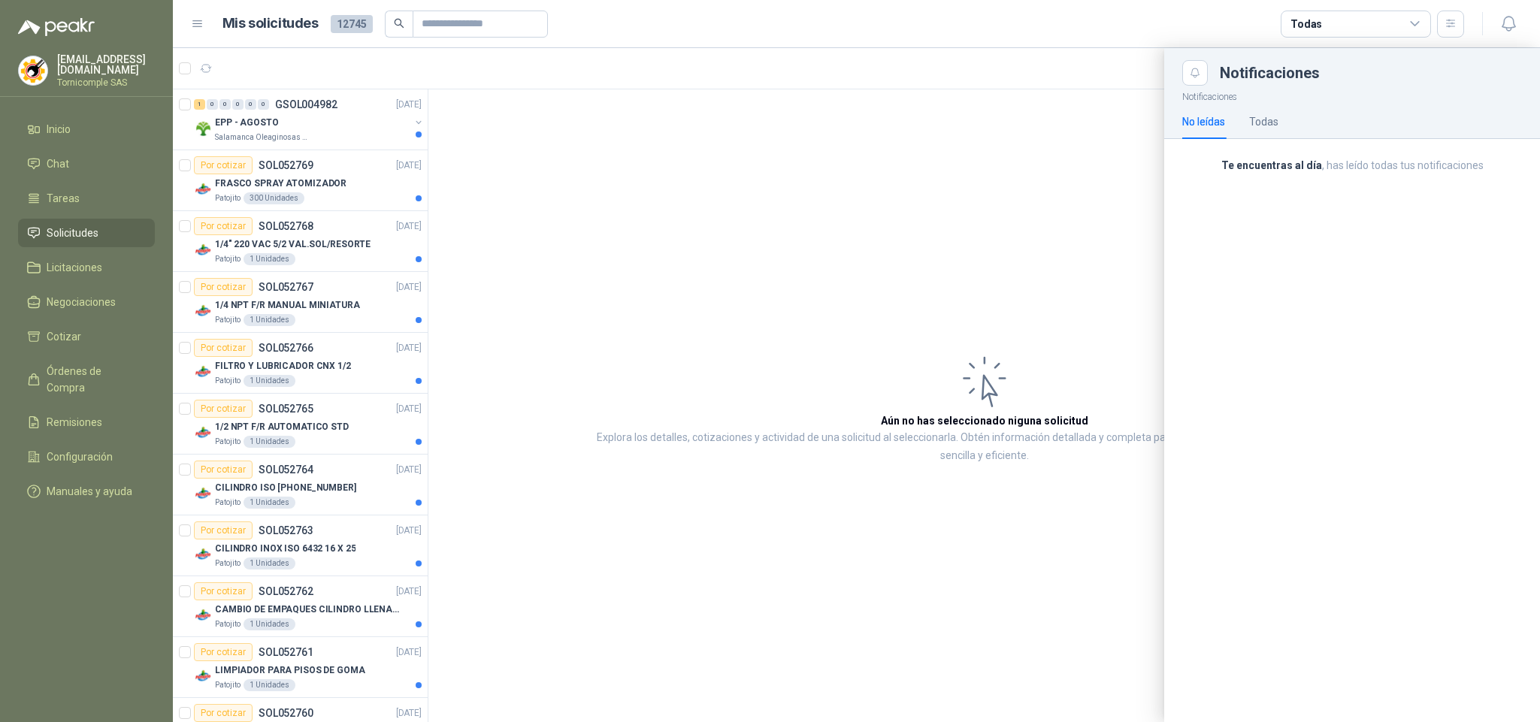
click at [501, 615] on div at bounding box center [856, 385] width 1367 height 674
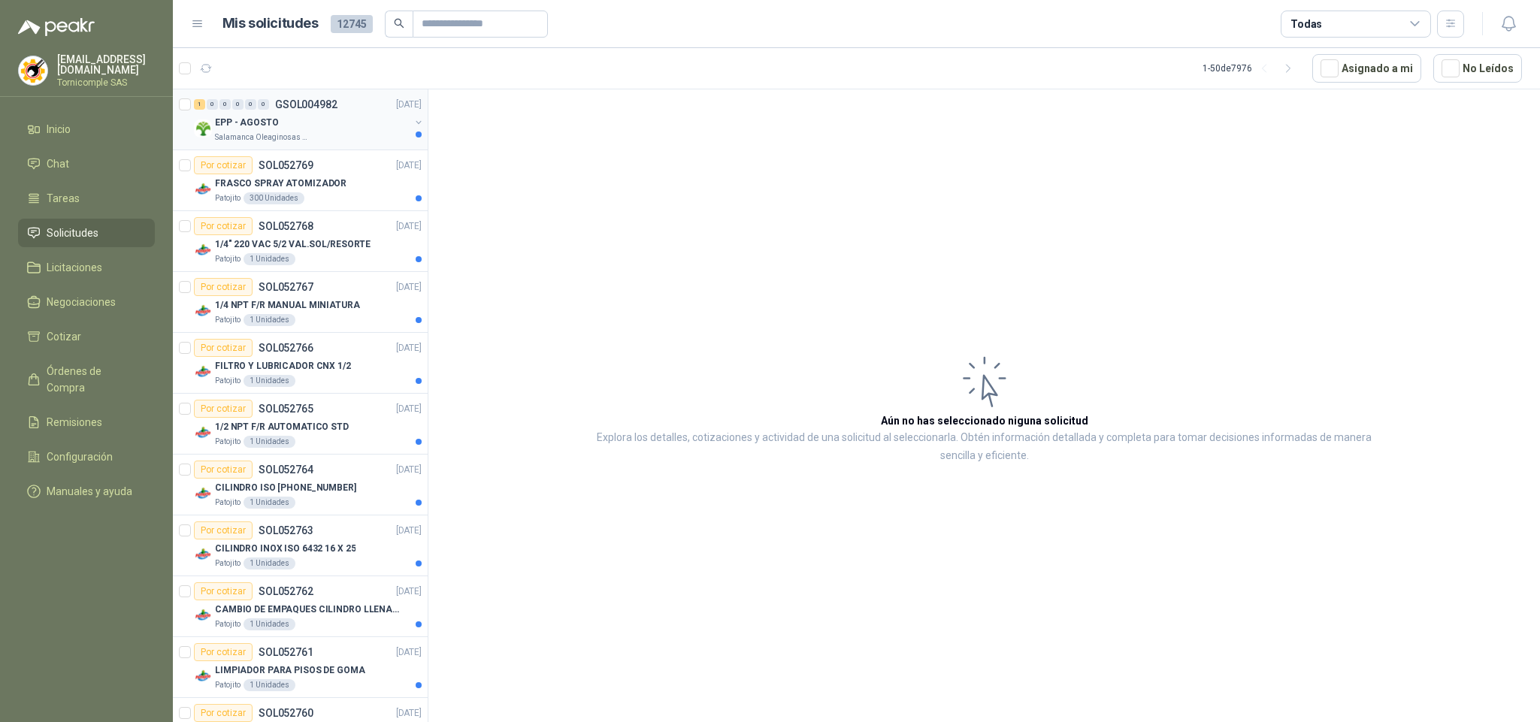
click at [318, 131] on div "EPP - AGOSTO" at bounding box center [312, 122] width 195 height 18
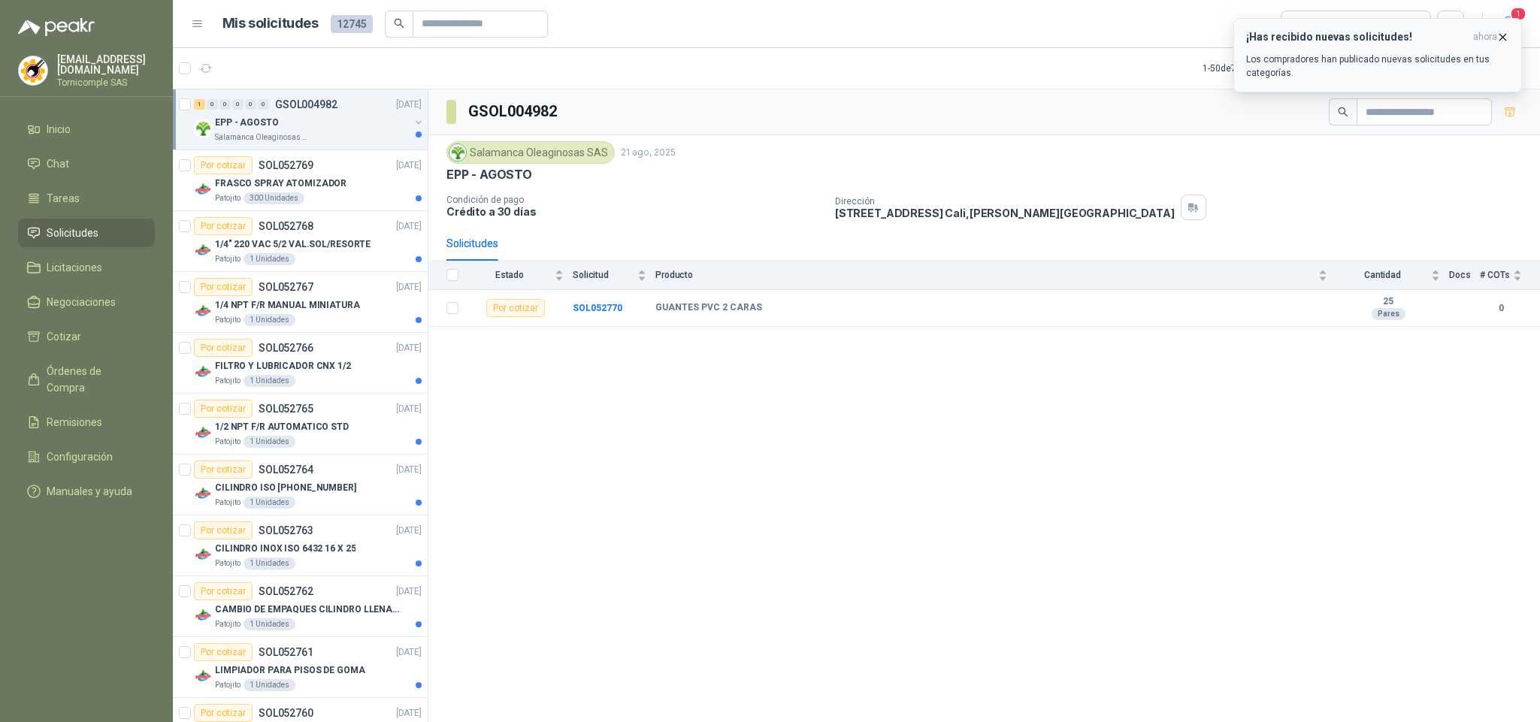
click at [1499, 41] on icon "button" at bounding box center [1502, 37] width 13 height 13
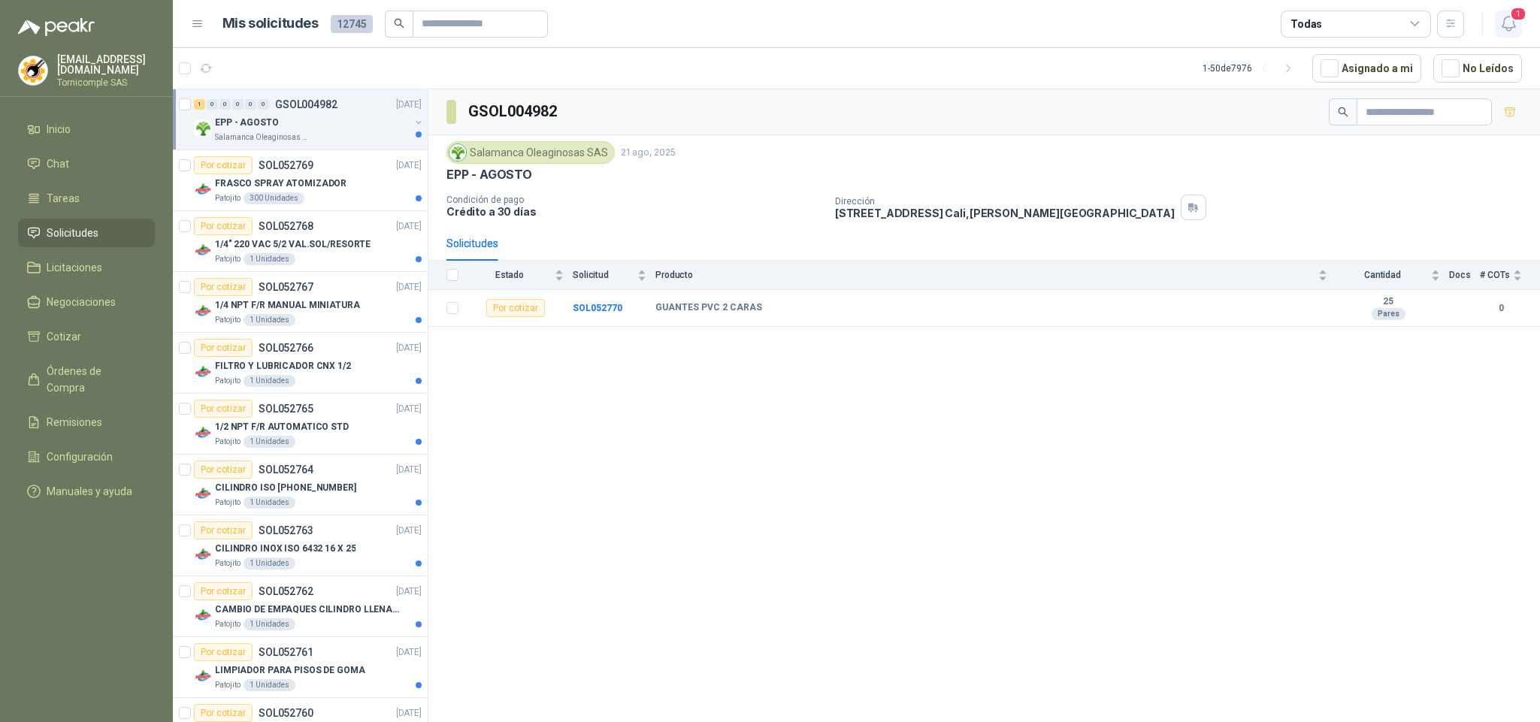
click at [1500, 32] on icon "button" at bounding box center [1508, 23] width 19 height 19
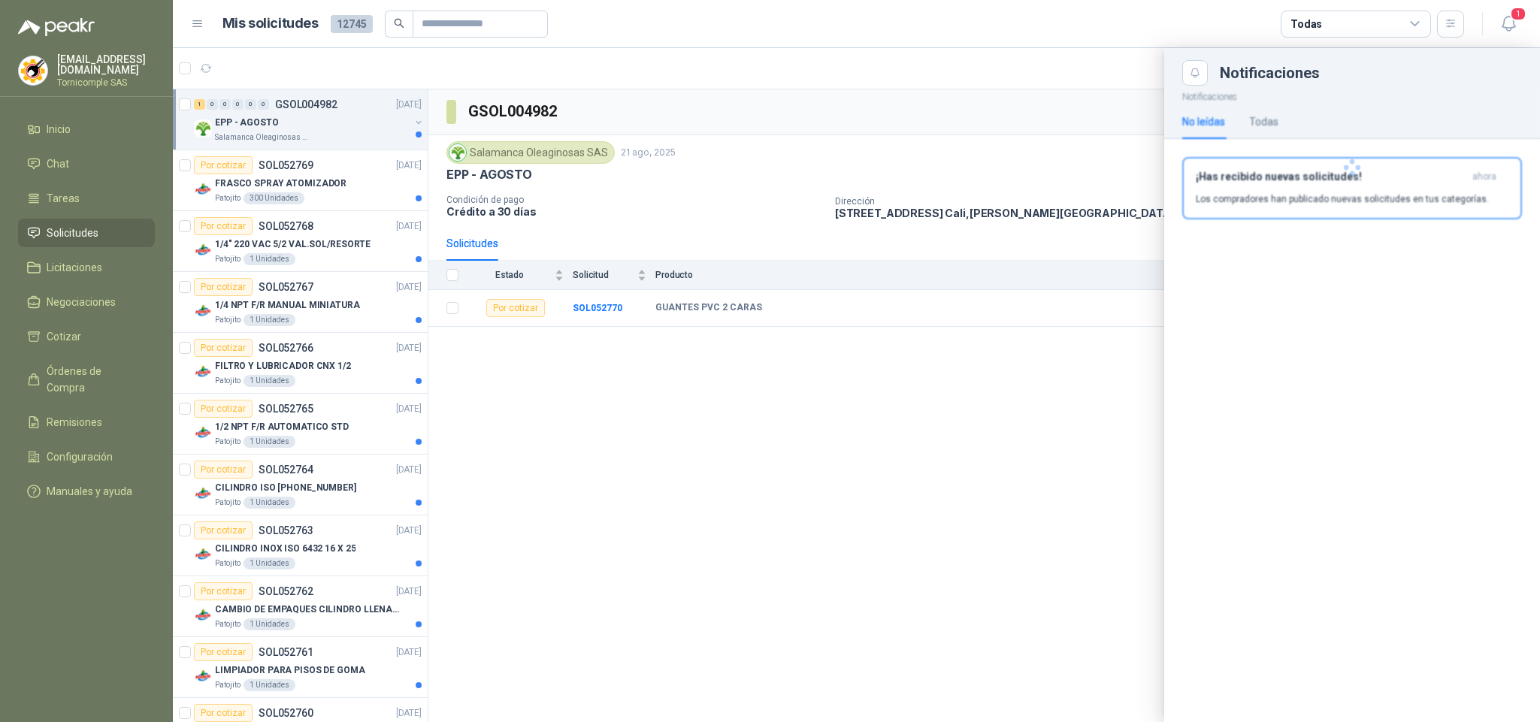
click at [1380, 207] on div at bounding box center [1352, 168] width 376 height 164
click at [1378, 203] on div at bounding box center [1352, 168] width 376 height 164
click at [1362, 196] on p "Los compradores han publicado nuevas solicitudes en tus categorías." at bounding box center [1342, 199] width 293 height 14
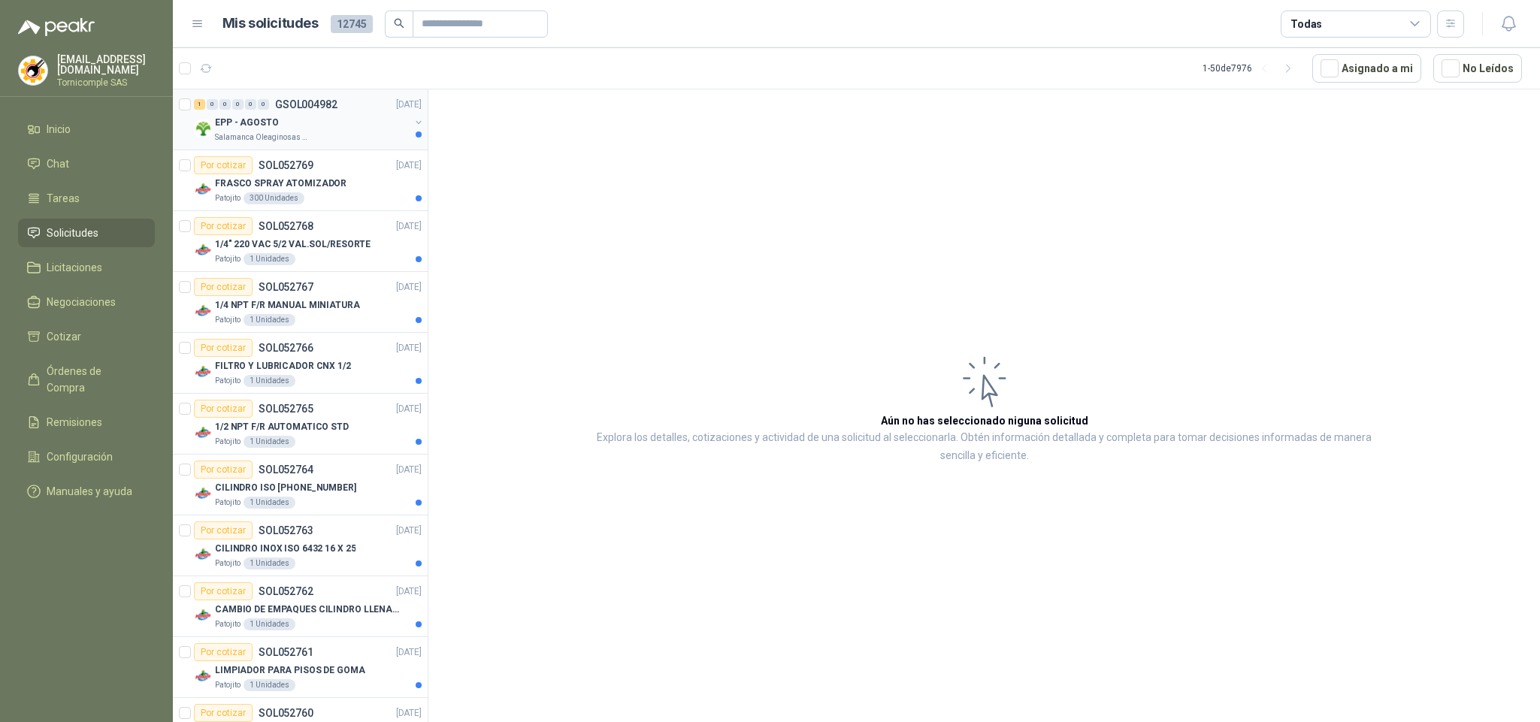
click at [370, 125] on div "EPP - AGOSTO" at bounding box center [312, 122] width 195 height 18
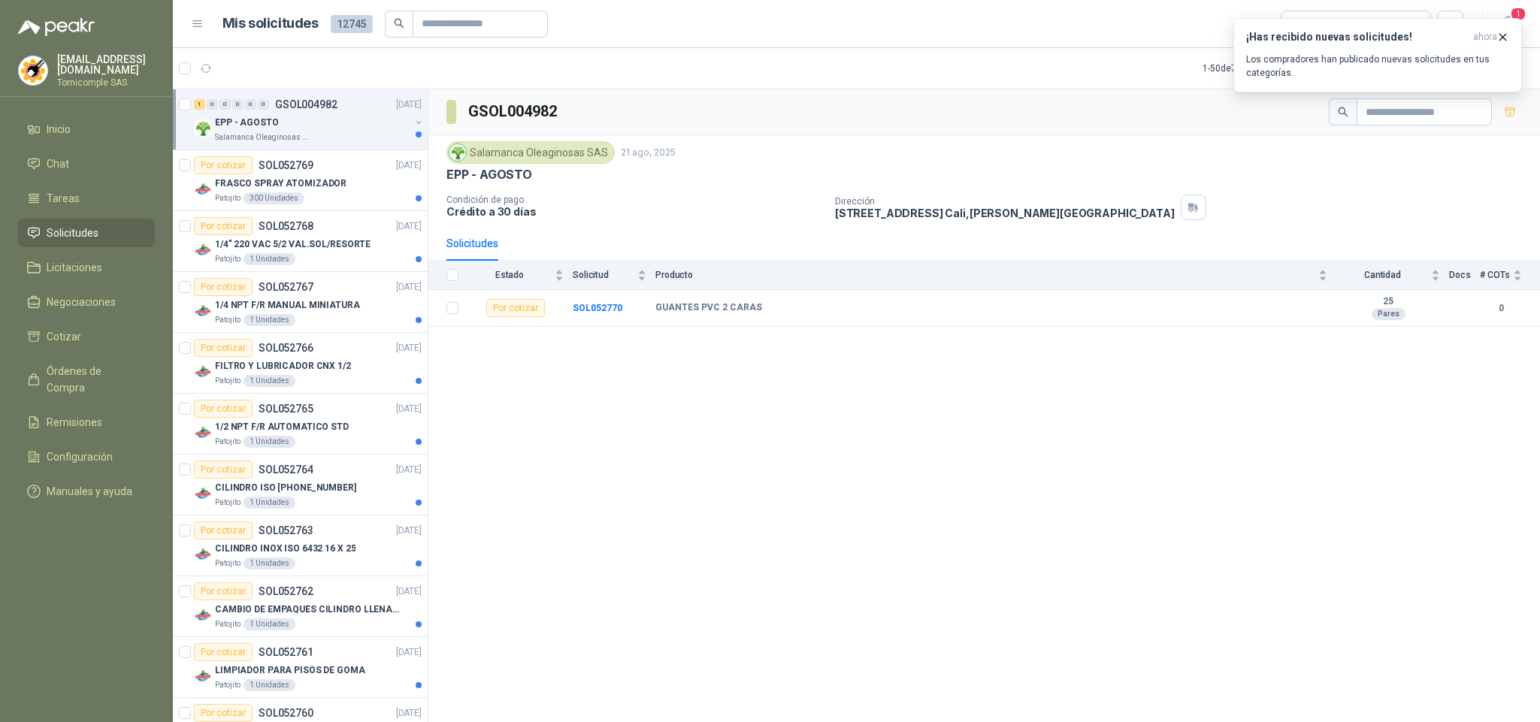
click at [331, 129] on div "EPP - AGOSTO" at bounding box center [312, 122] width 195 height 18
click at [329, 143] on div "Salamanca Oleaginosas SAS" at bounding box center [312, 138] width 195 height 12
click at [295, 113] on div "1 0 0 0 0 0 GSOL004982 [DATE]" at bounding box center [309, 104] width 231 height 18
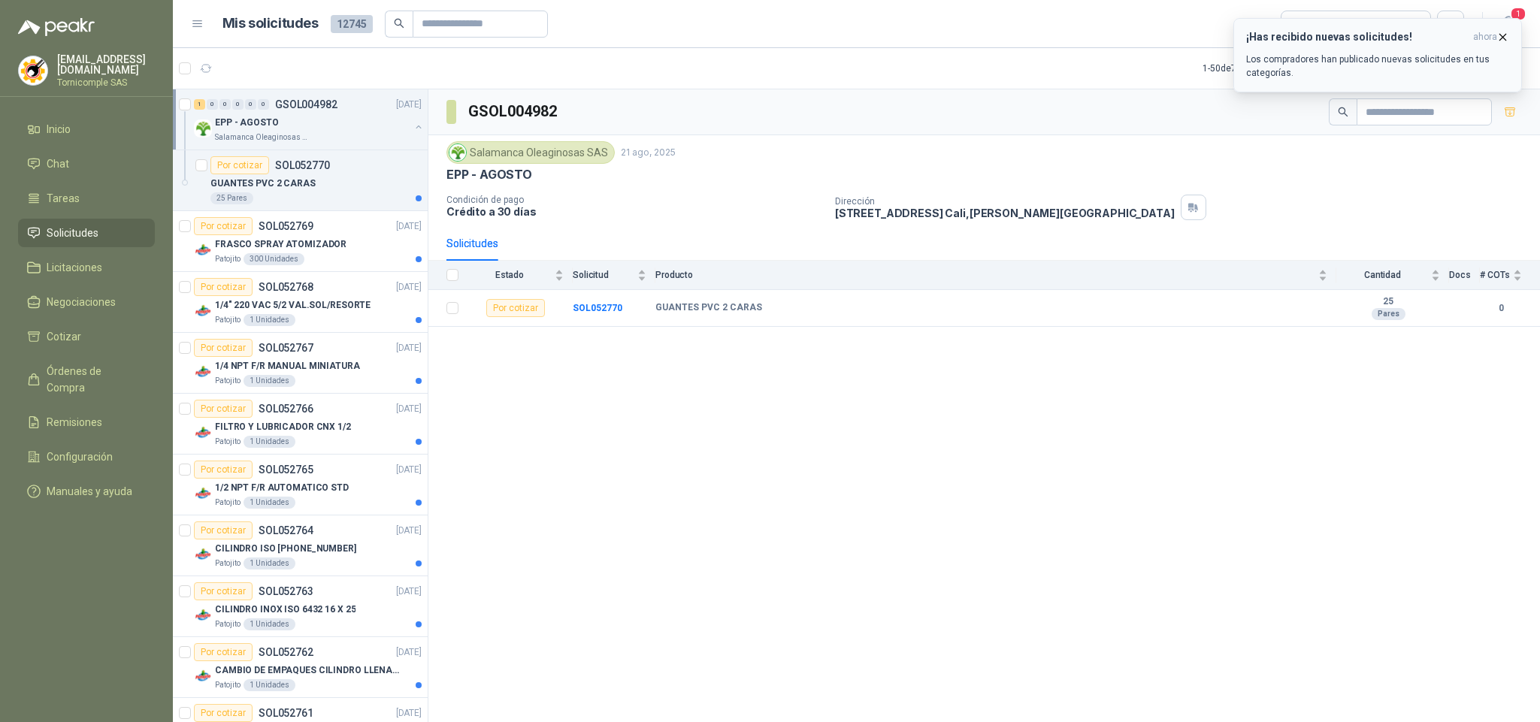
click at [1396, 68] on p "Los compradores han publicado nuevas solicitudes en tus categorías." at bounding box center [1377, 66] width 263 height 27
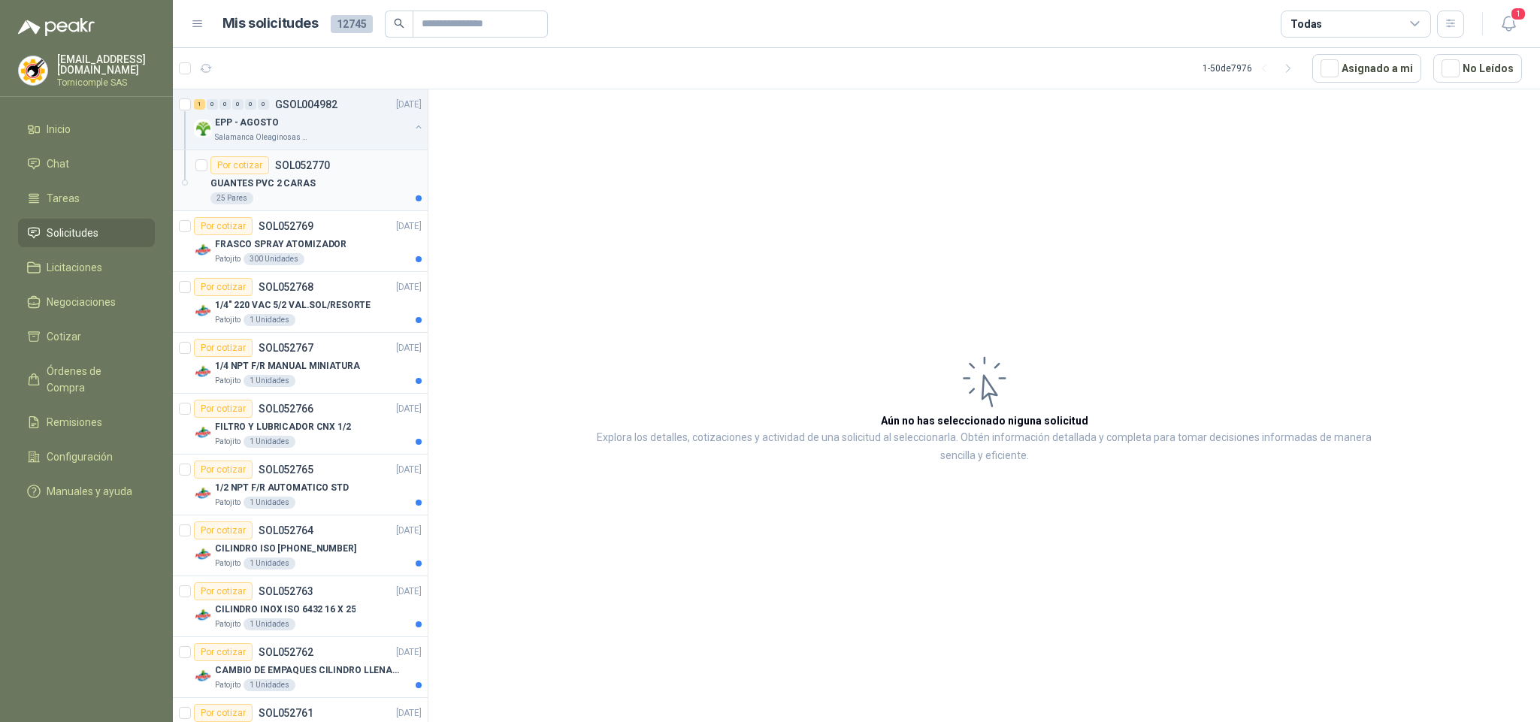
click at [336, 168] on div "Por cotizar SOL052770" at bounding box center [315, 165] width 211 height 18
click at [304, 138] on div "Salamanca Oleaginosas SAS" at bounding box center [312, 138] width 195 height 12
drag, startPoint x: 304, startPoint y: 138, endPoint x: 298, endPoint y: 95, distance: 44.0
click at [303, 115] on div "EPP - AGOSTO Salamanca Oleaginosas SAS" at bounding box center [312, 128] width 195 height 30
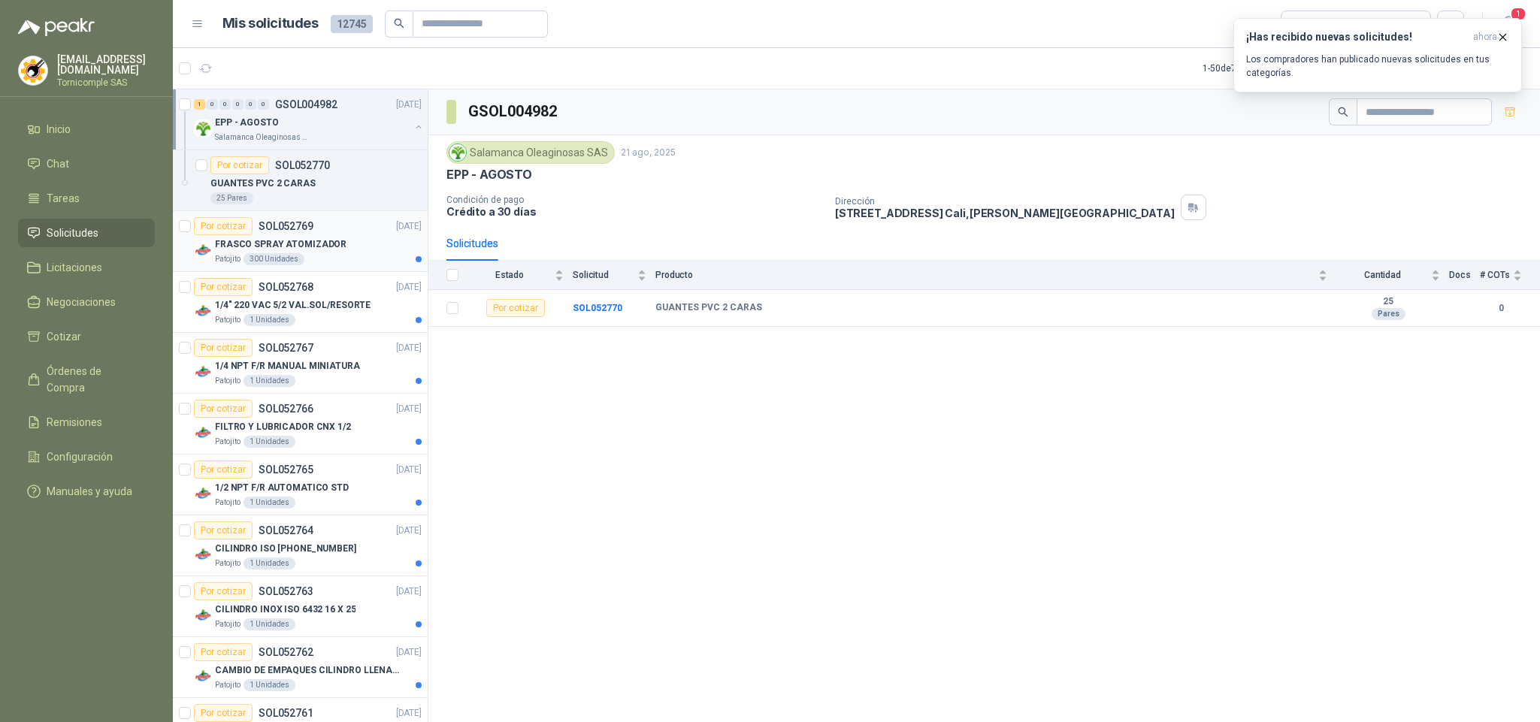
click at [314, 248] on p "FRASCO SPRAY ATOMIZADOR" at bounding box center [281, 244] width 132 height 14
click at [1473, 31] on span "ahora" at bounding box center [1485, 37] width 24 height 13
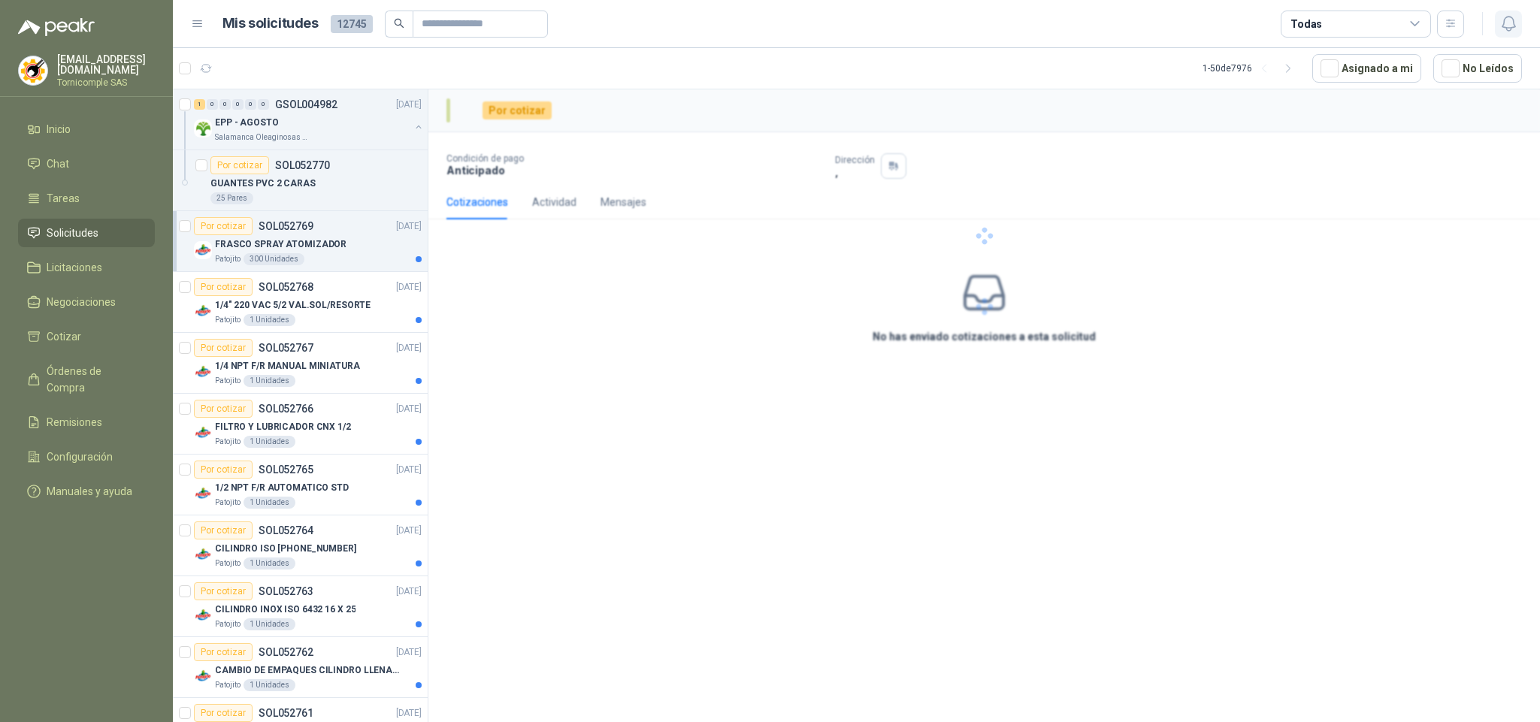
click at [1499, 26] on icon "button" at bounding box center [1508, 23] width 19 height 19
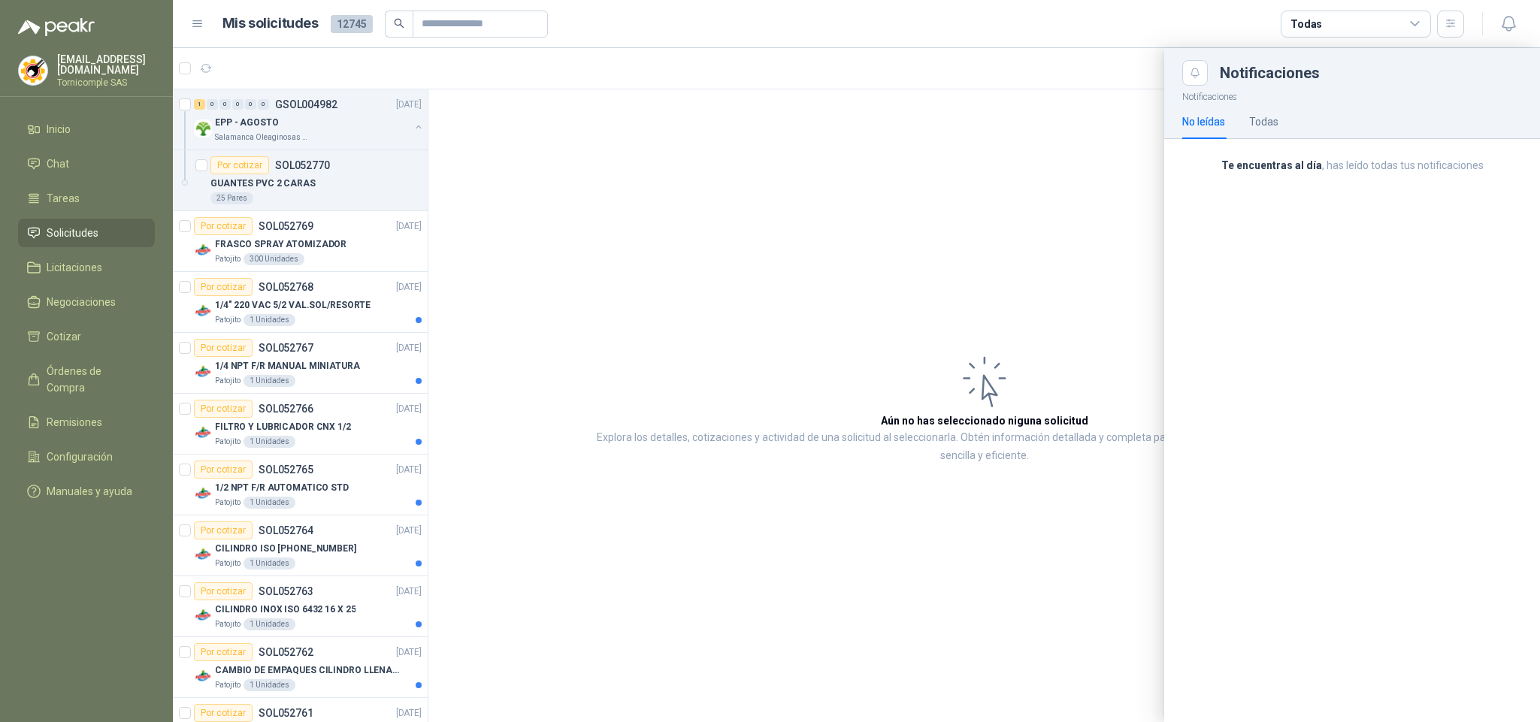
click at [120, 228] on li "Solicitudes" at bounding box center [86, 233] width 119 height 17
click at [289, 303] on div at bounding box center [856, 385] width 1367 height 674
click at [289, 307] on div at bounding box center [856, 385] width 1367 height 674
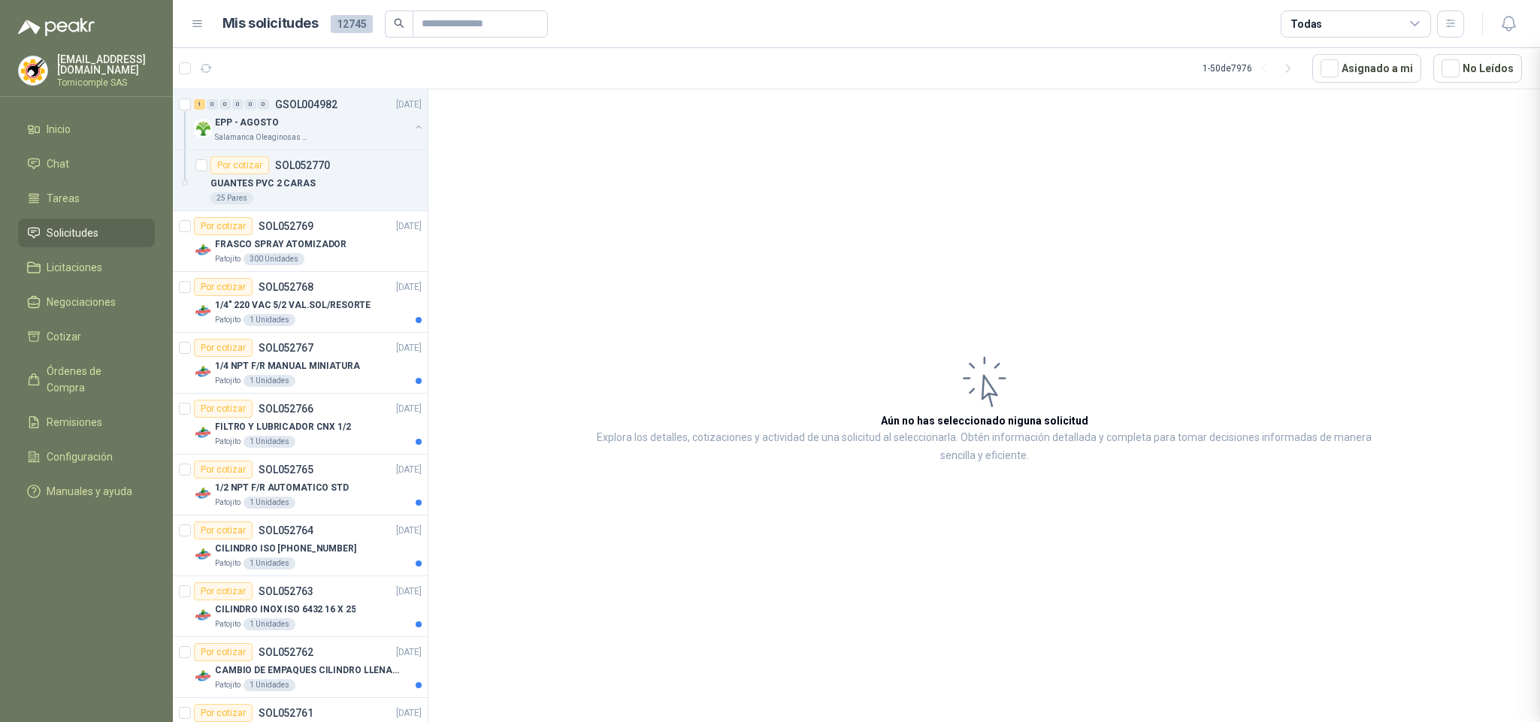
click at [289, 307] on div at bounding box center [856, 385] width 1367 height 674
click at [289, 307] on p "1/4" 220 VAC 5/2 VAL.SOL/RESORTE" at bounding box center [293, 305] width 156 height 14
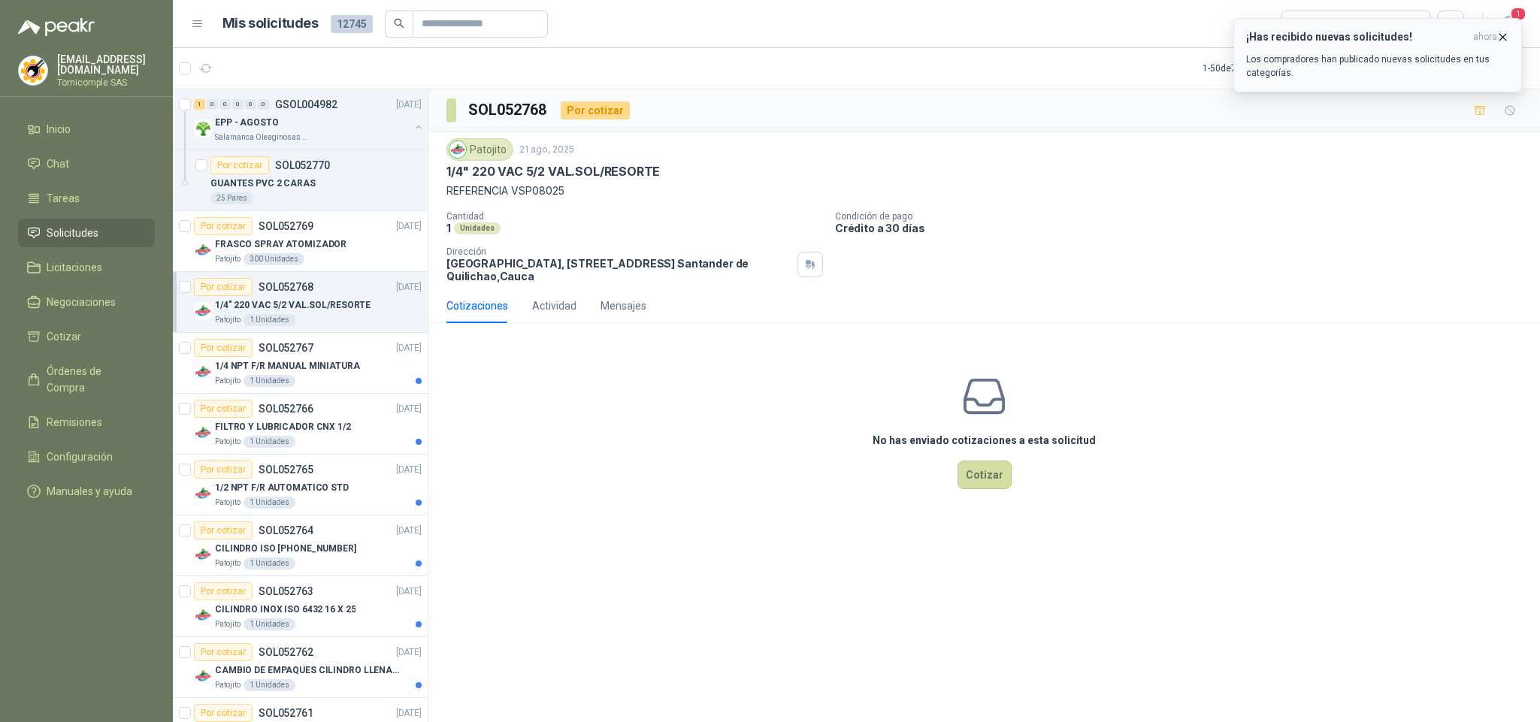
click at [1468, 45] on div "¡Has recibido nuevas solicitudes! ahora Los compradores han publicado nuevas so…" at bounding box center [1377, 55] width 263 height 49
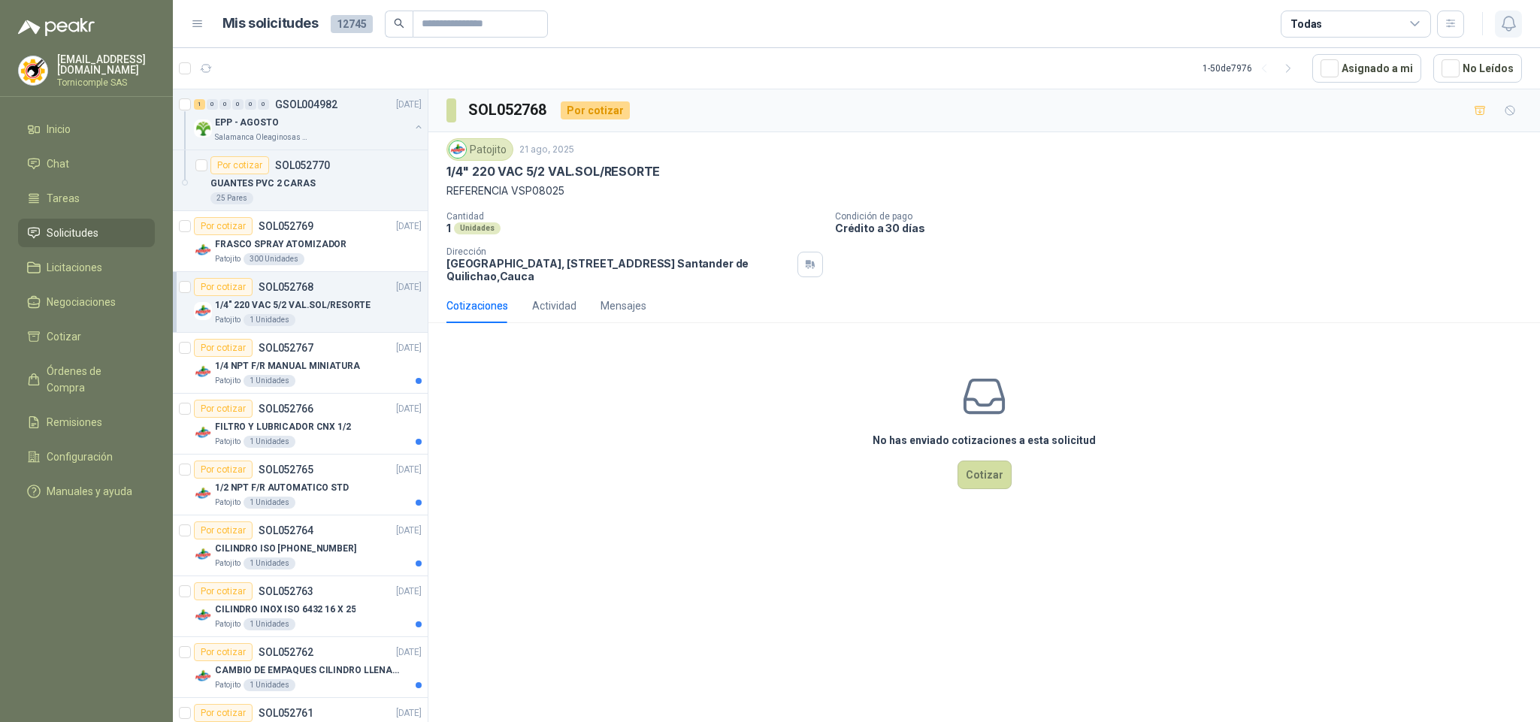
click at [1501, 28] on icon "button" at bounding box center [1508, 23] width 19 height 19
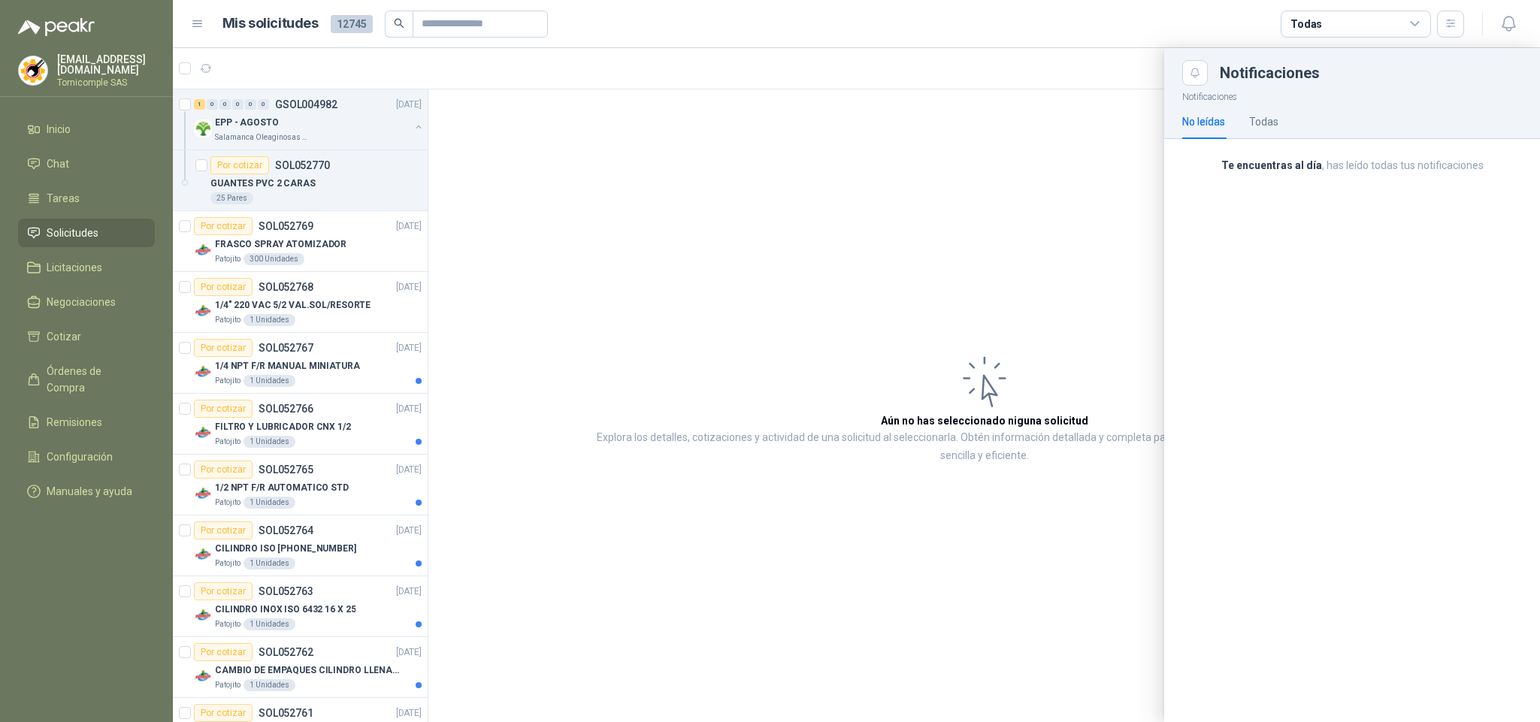
click at [799, 92] on div at bounding box center [856, 385] width 1367 height 674
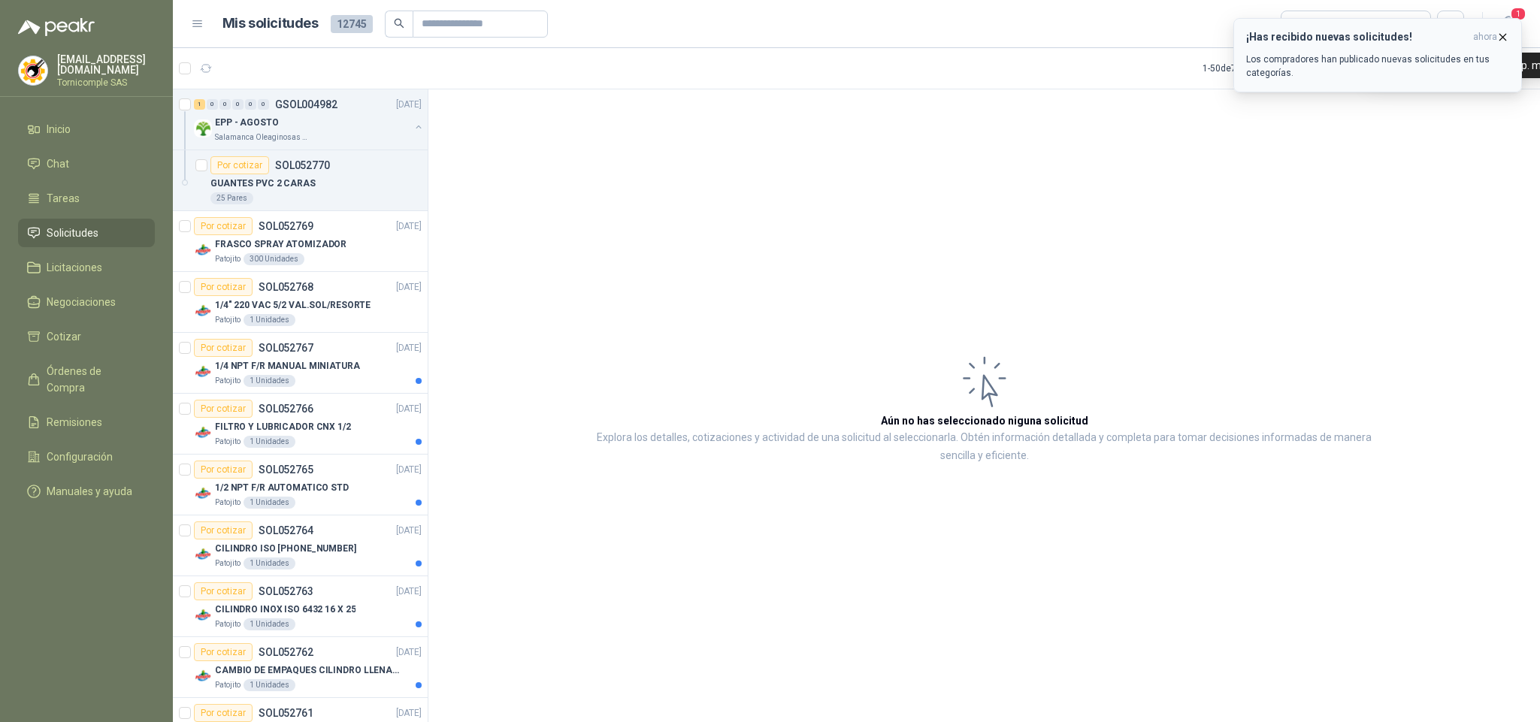
click at [1495, 35] on span "ahora" at bounding box center [1485, 37] width 24 height 13
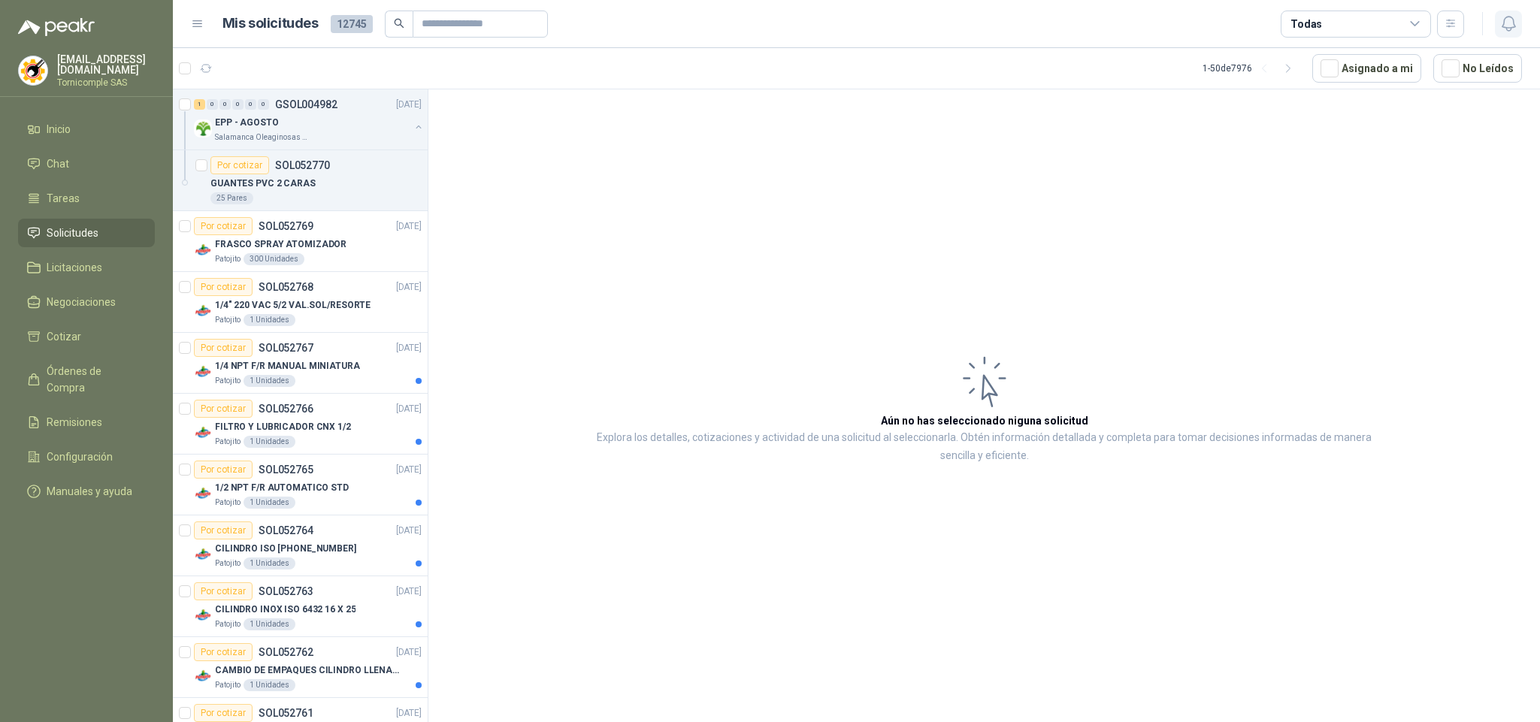
click at [1502, 23] on icon "button" at bounding box center [1508, 23] width 19 height 19
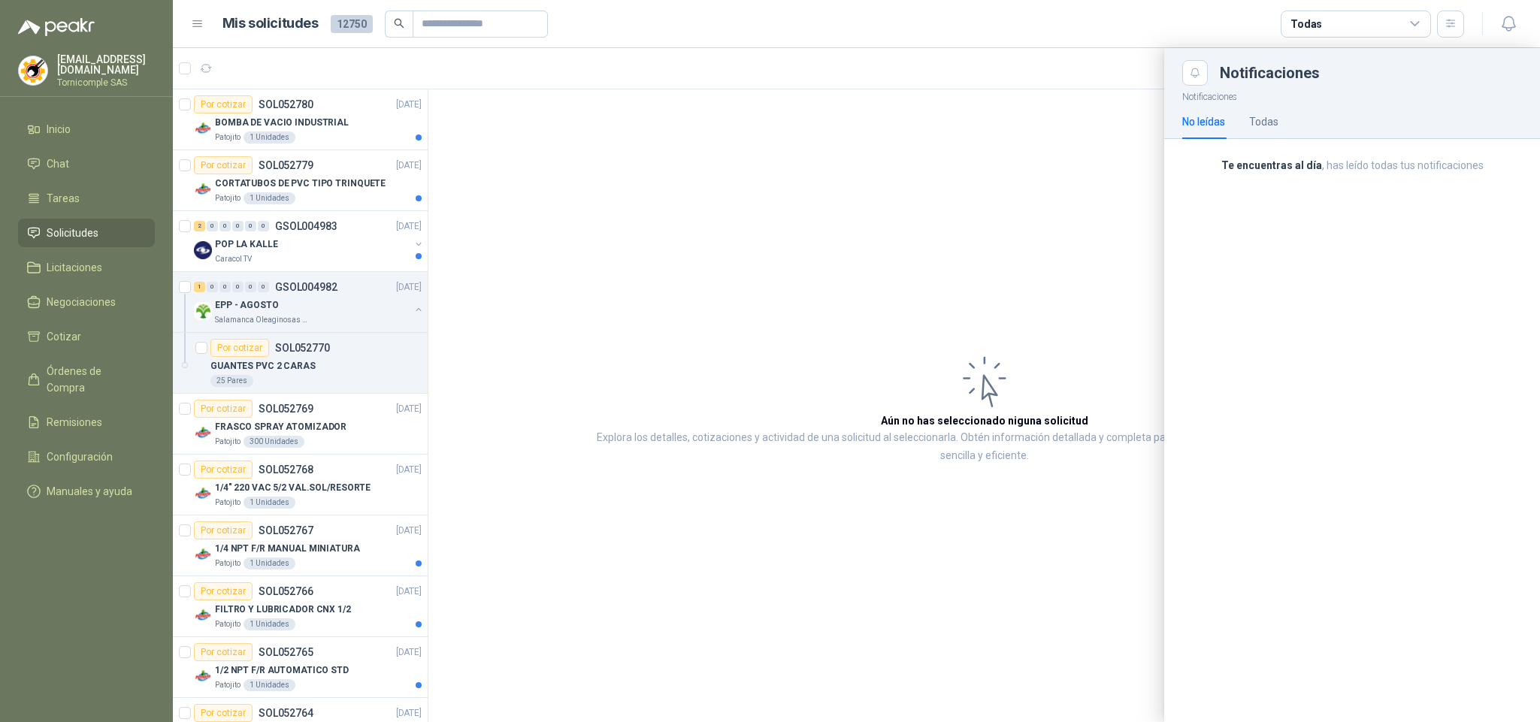
click at [250, 232] on div at bounding box center [856, 385] width 1367 height 674
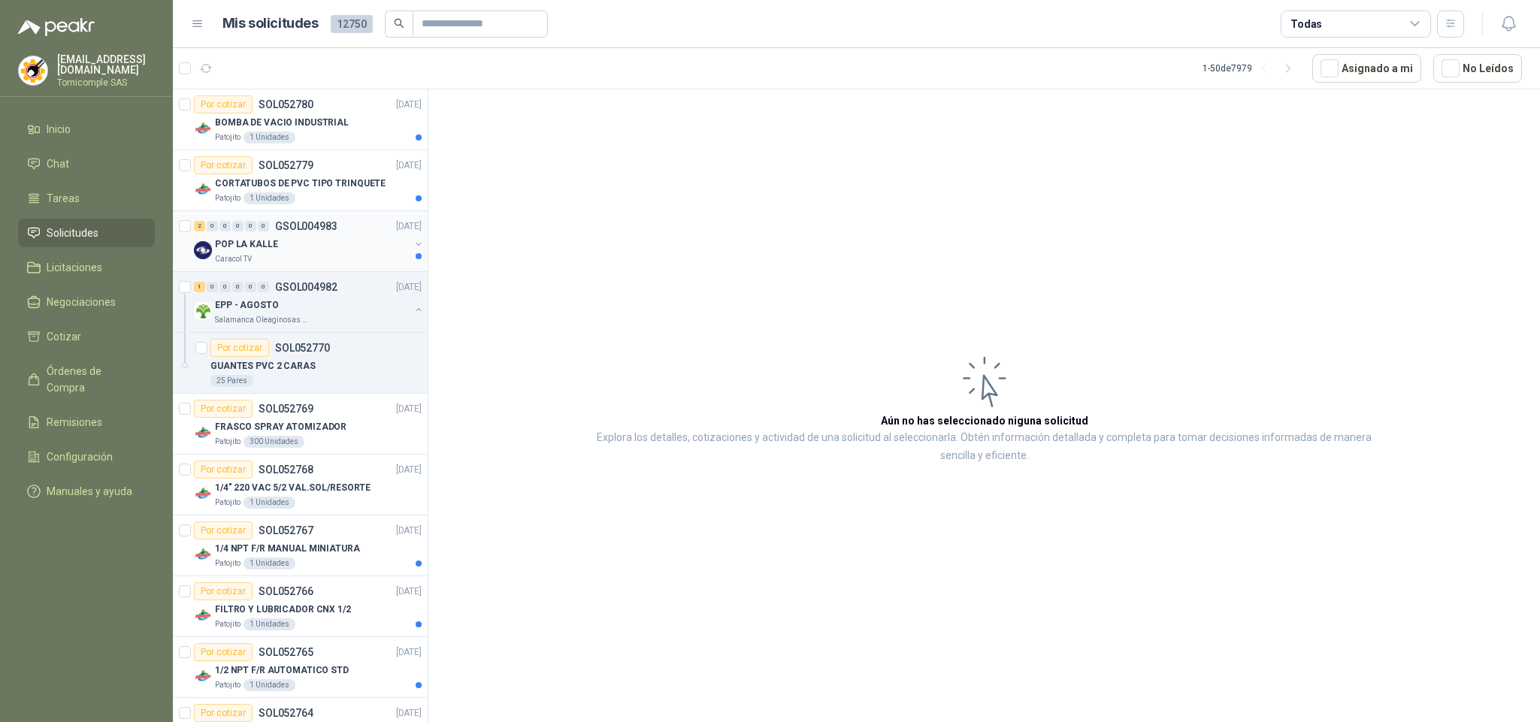
click at [325, 248] on div "POP LA KALLE" at bounding box center [312, 244] width 195 height 18
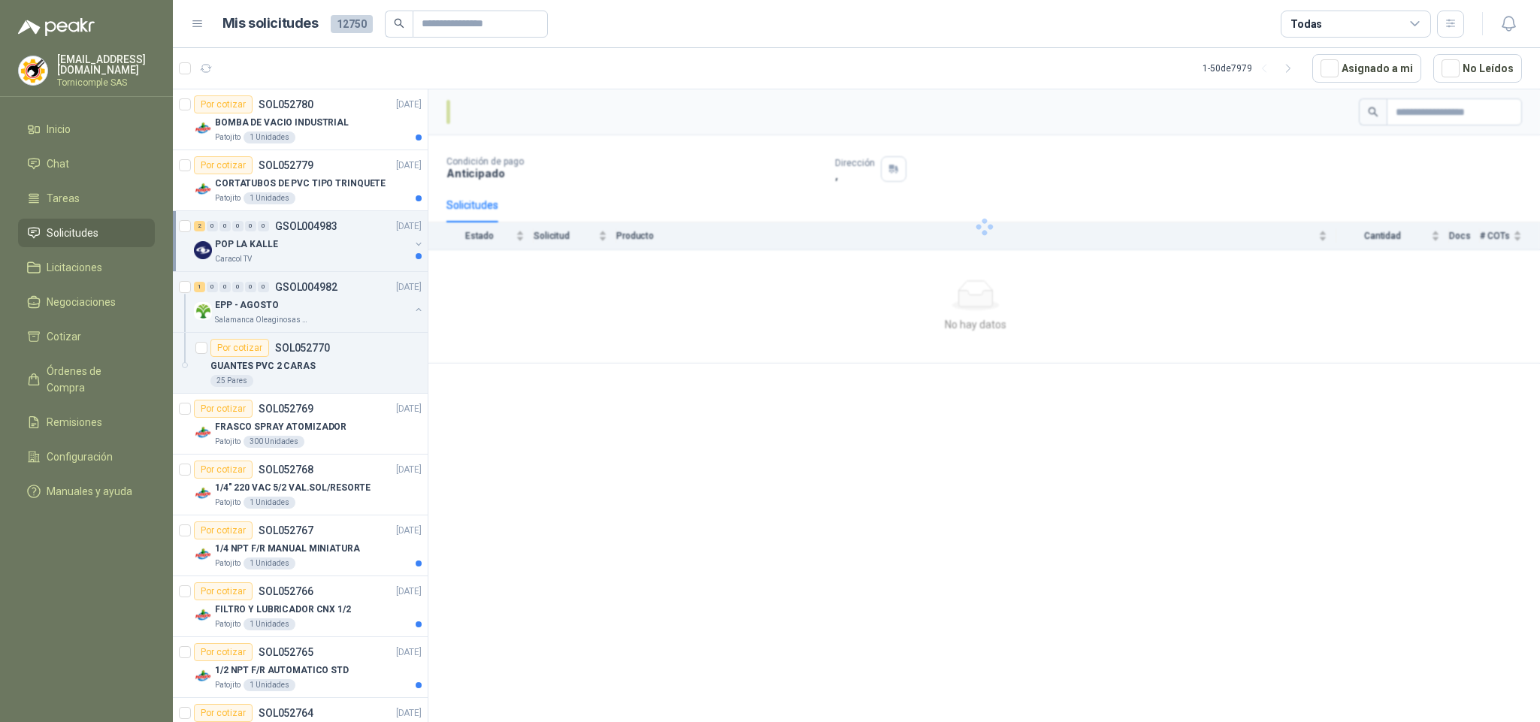
click at [325, 249] on div "POP LA KALLE" at bounding box center [312, 244] width 195 height 18
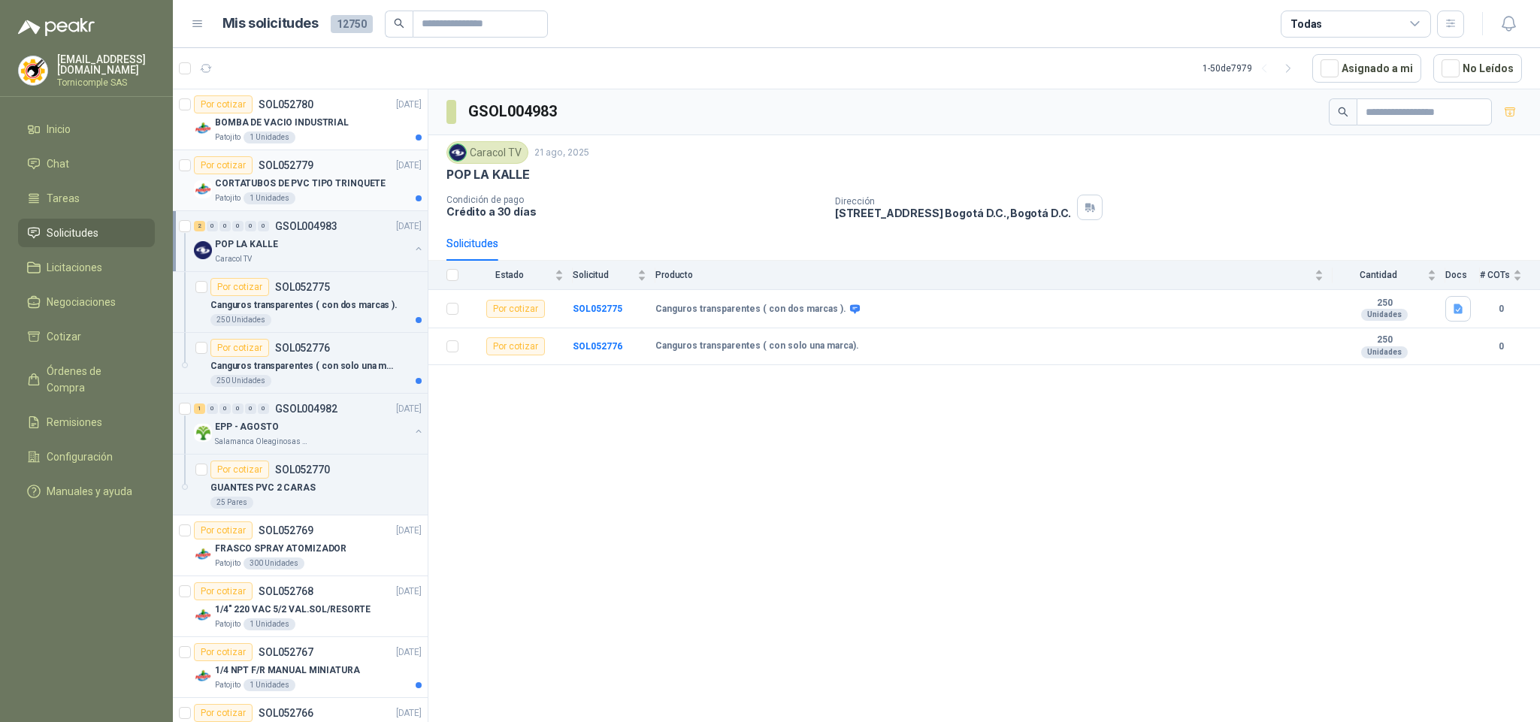
click at [325, 191] on p "CORTATUBOS DE PVC TIPO TRINQUETE" at bounding box center [300, 184] width 171 height 14
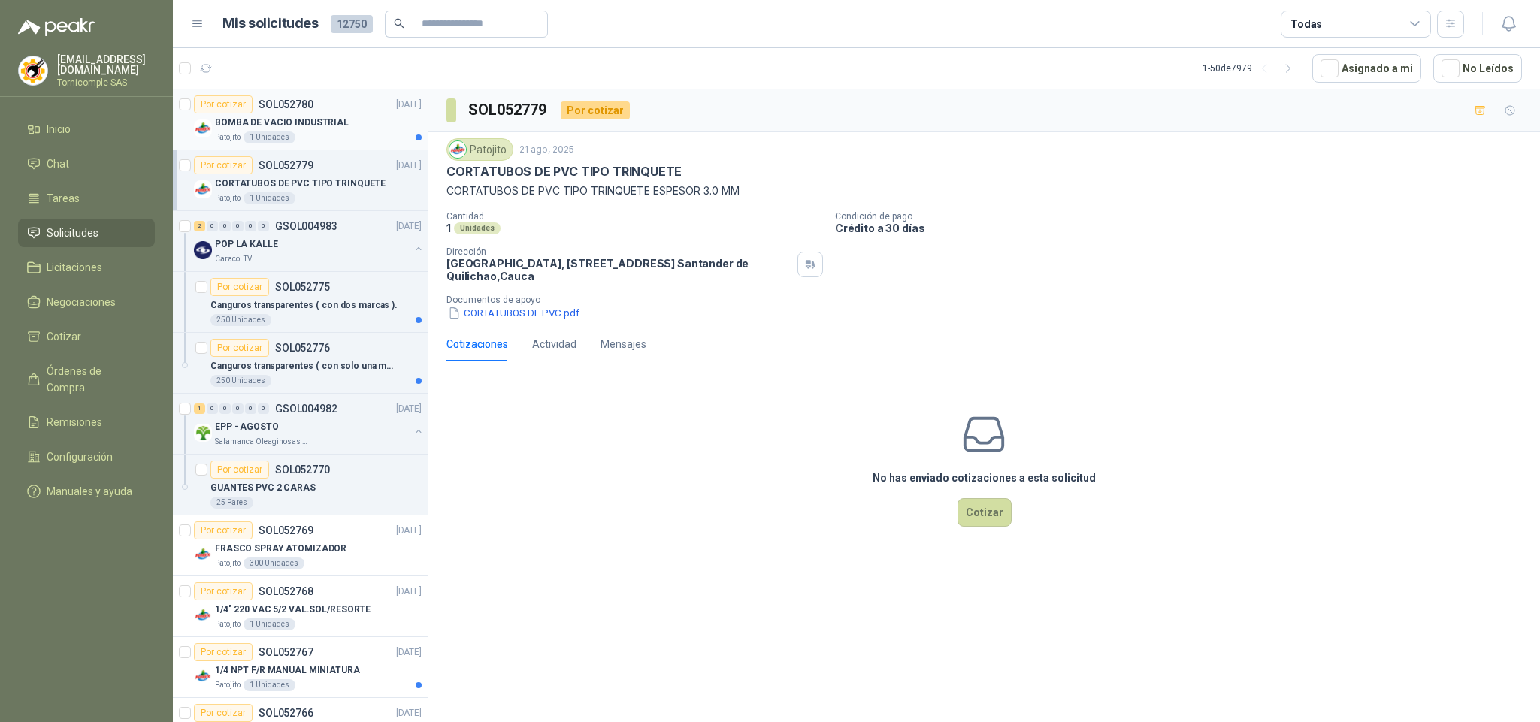
click at [293, 127] on p "BOMBA DE VACIO INDUSTRIAL" at bounding box center [282, 123] width 134 height 14
click at [312, 179] on p "CORTATUBOS DE PVC TIPO TRINQUETE" at bounding box center [300, 184] width 171 height 14
click at [489, 314] on button "CORTATUBOS DE PVC.pdf" at bounding box center [513, 313] width 135 height 16
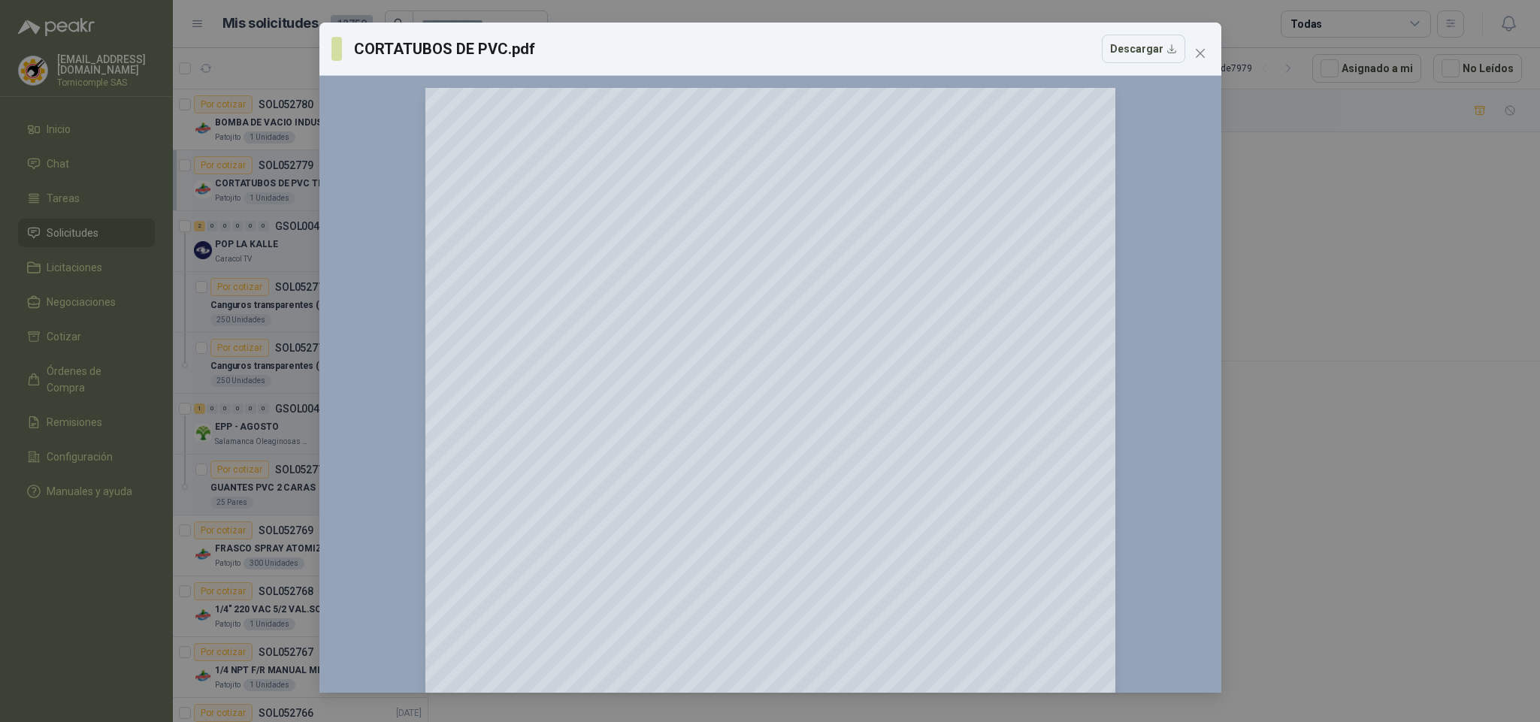
click at [1213, 52] on div "CORTATUBOS DE PVC.pdf Descargar" at bounding box center [770, 49] width 902 height 53
click at [1209, 54] on span "Close" at bounding box center [1200, 53] width 24 height 12
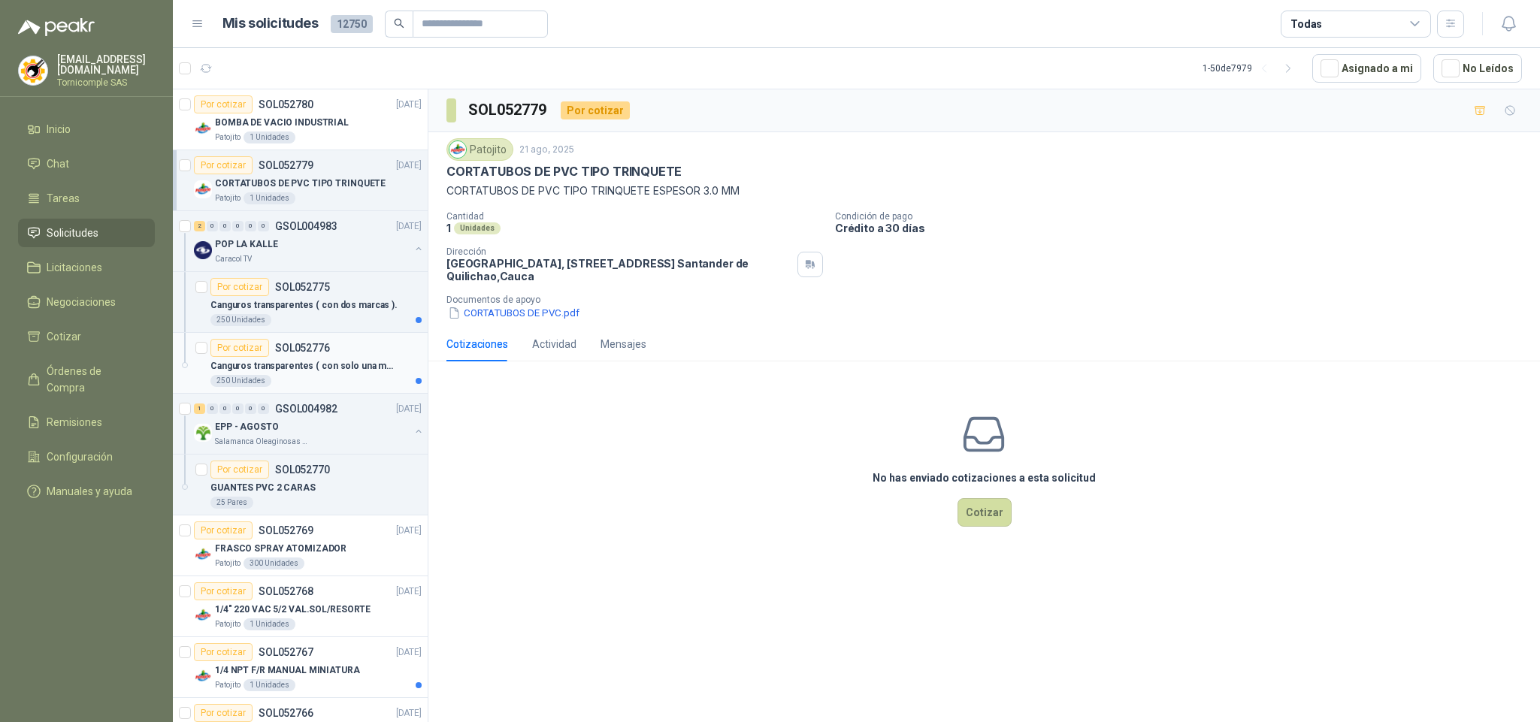
click at [307, 377] on div "250 Unidades" at bounding box center [315, 381] width 211 height 12
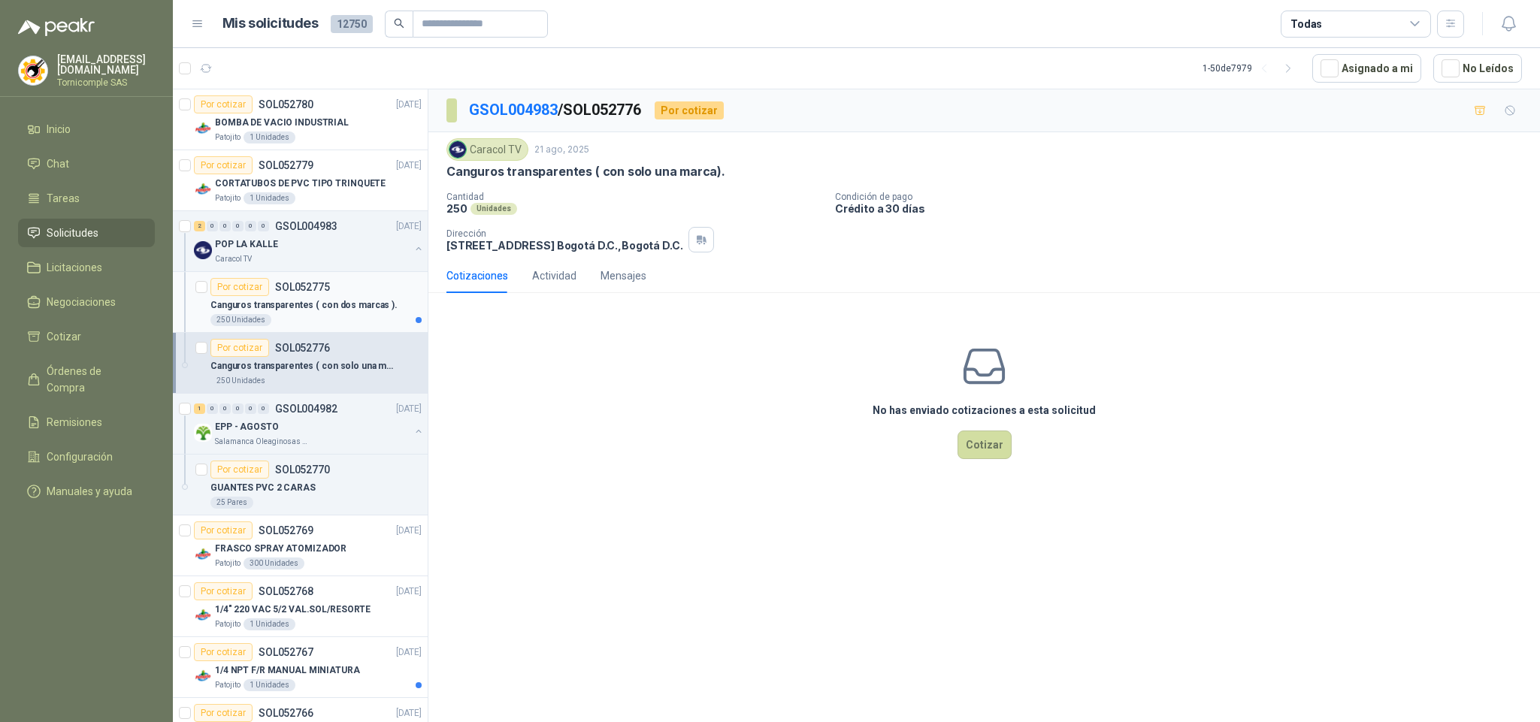
click at [328, 310] on p "Canguros transparentes ( con dos marcas )." at bounding box center [303, 305] width 187 height 14
click at [276, 228] on p "GSOL004983" at bounding box center [306, 226] width 62 height 11
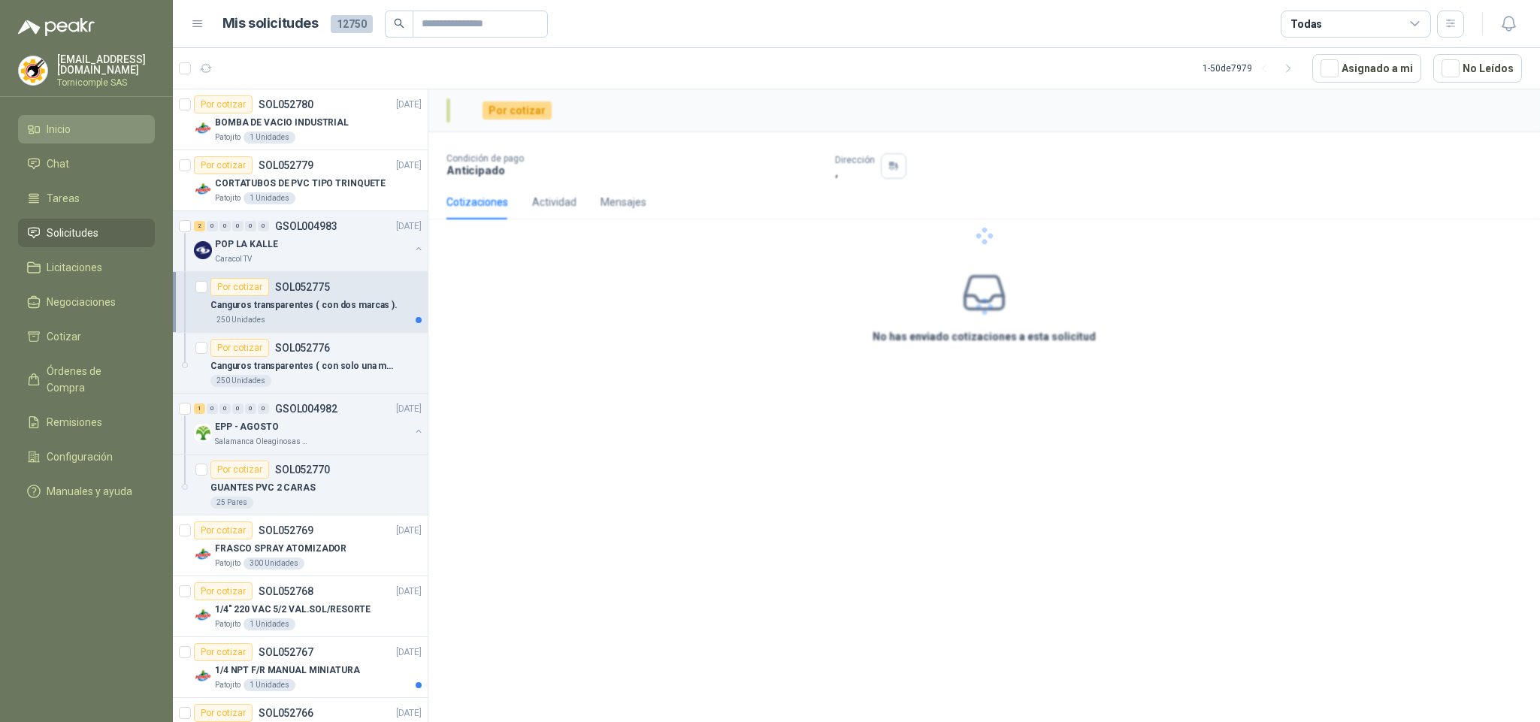
click at [81, 121] on li "Inicio" at bounding box center [86, 129] width 119 height 17
